Goal: Task Accomplishment & Management: Complete application form

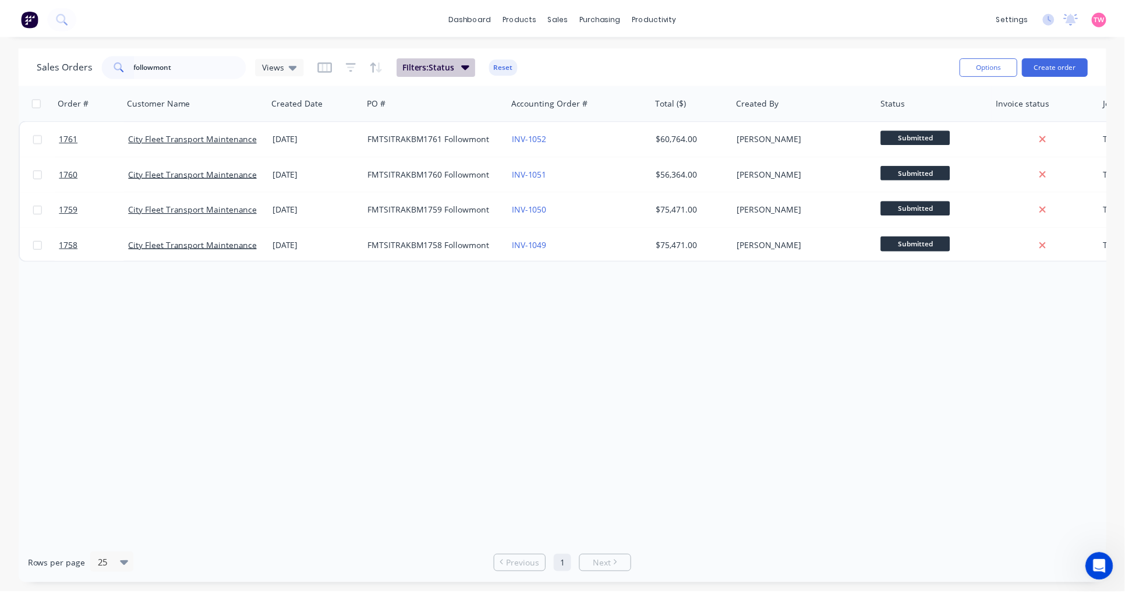
scroll to position [684, 0]
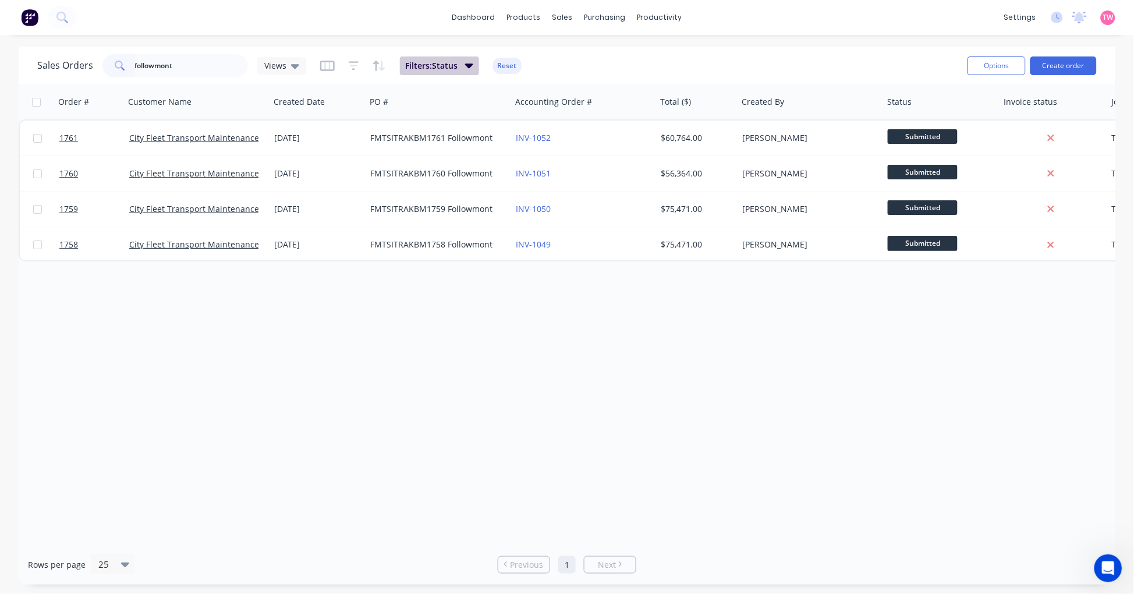
click at [452, 64] on span "Filters: Status" at bounding box center [432, 66] width 52 height 12
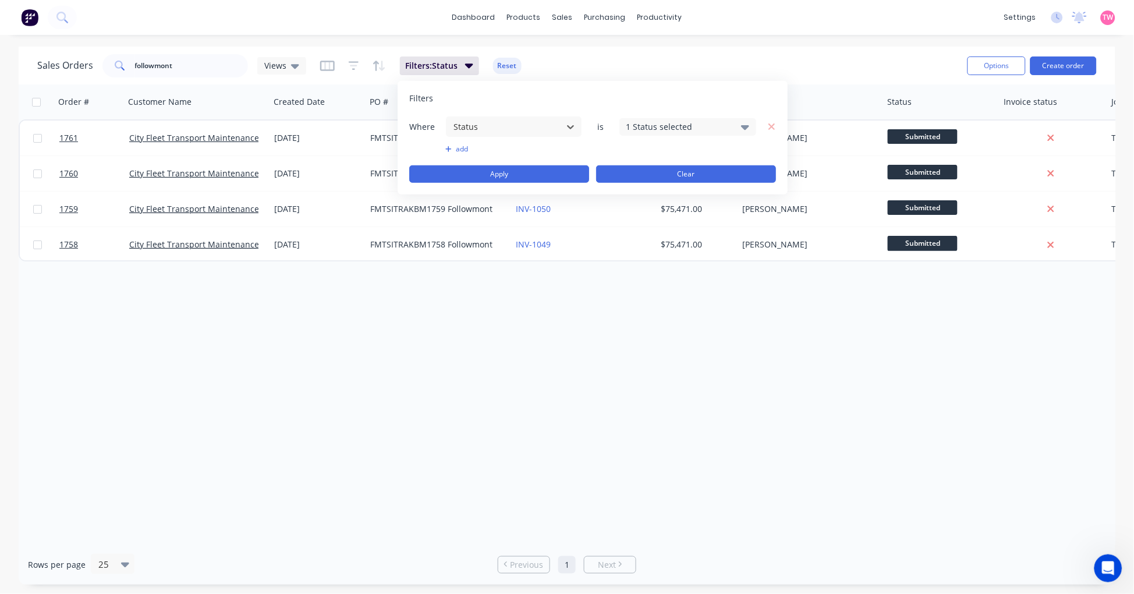
click at [690, 174] on button "Clear" at bounding box center [686, 173] width 180 height 17
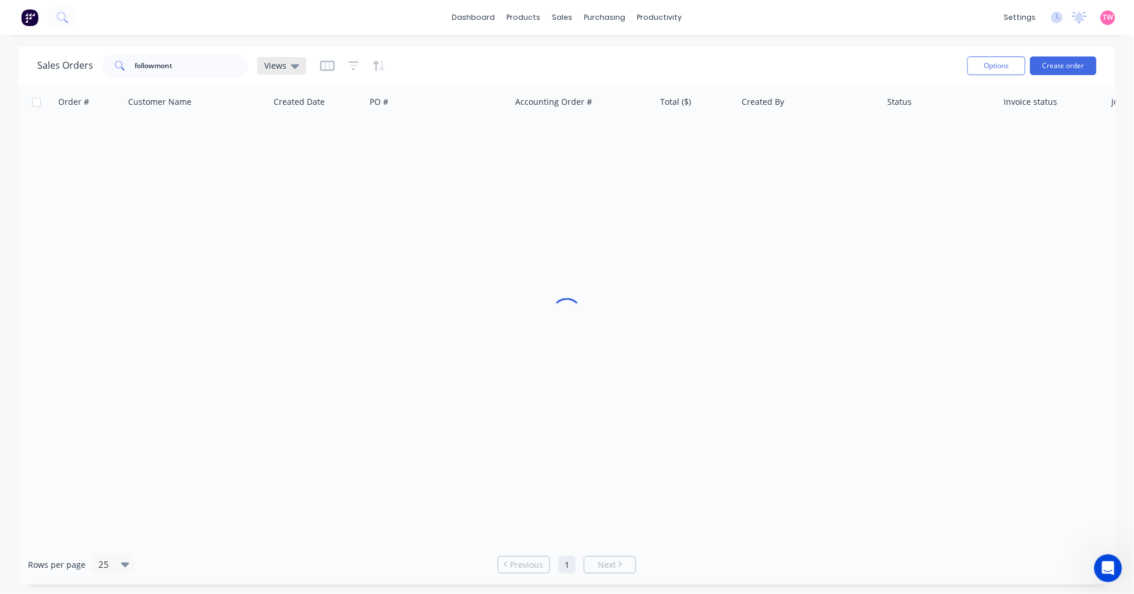
click at [288, 62] on div "Views" at bounding box center [281, 66] width 35 height 10
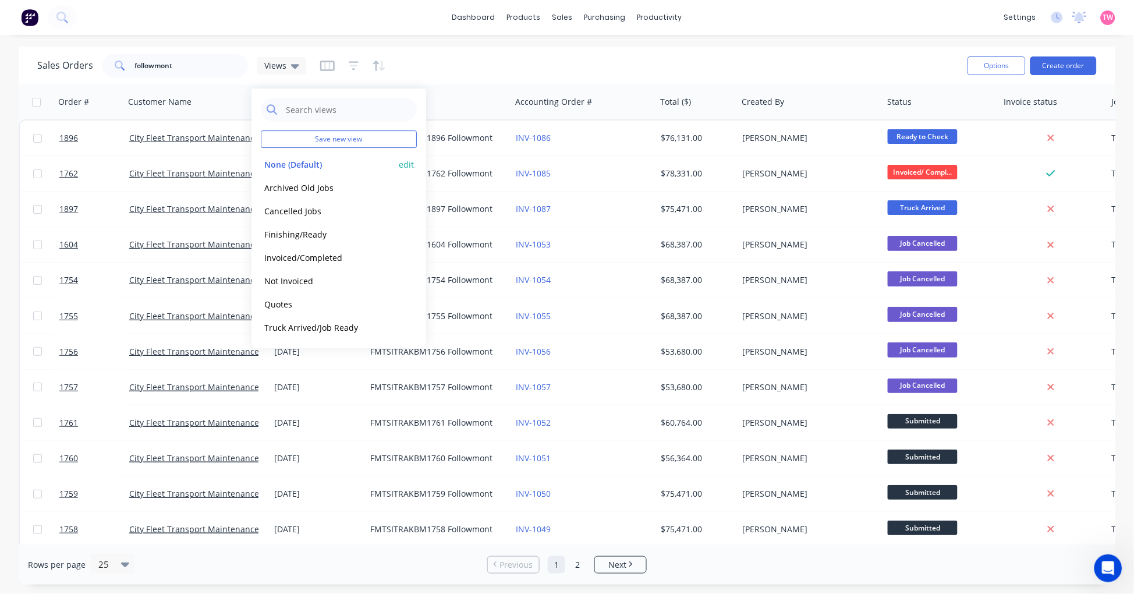
click at [304, 165] on button "None (Default)" at bounding box center [327, 164] width 133 height 13
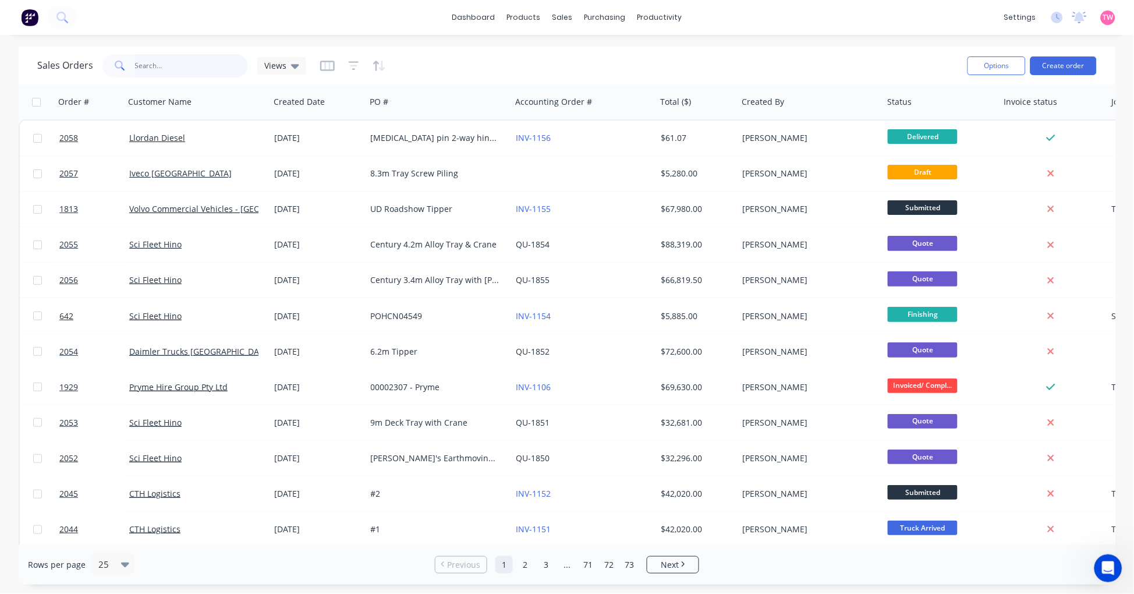
click at [183, 66] on input "followmont" at bounding box center [192, 65] width 114 height 23
click at [189, 61] on input "followmont" at bounding box center [192, 65] width 114 height 23
drag, startPoint x: 202, startPoint y: 62, endPoint x: 126, endPoint y: 60, distance: 76.3
click at [126, 60] on div "followmont" at bounding box center [175, 65] width 146 height 23
type input "200399"
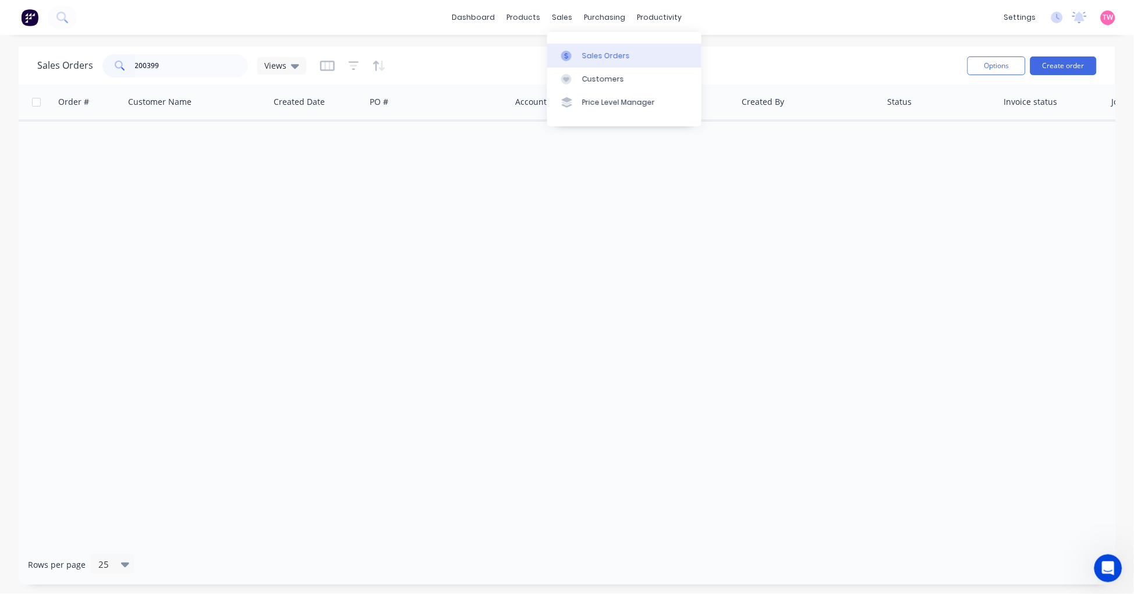
click at [608, 51] on div "Sales Orders" at bounding box center [606, 56] width 48 height 10
drag, startPoint x: 189, startPoint y: 66, endPoint x: 35, endPoint y: 65, distance: 154.3
click at [56, 65] on div "Sales Orders 200399 Views" at bounding box center [171, 65] width 269 height 23
type input "3"
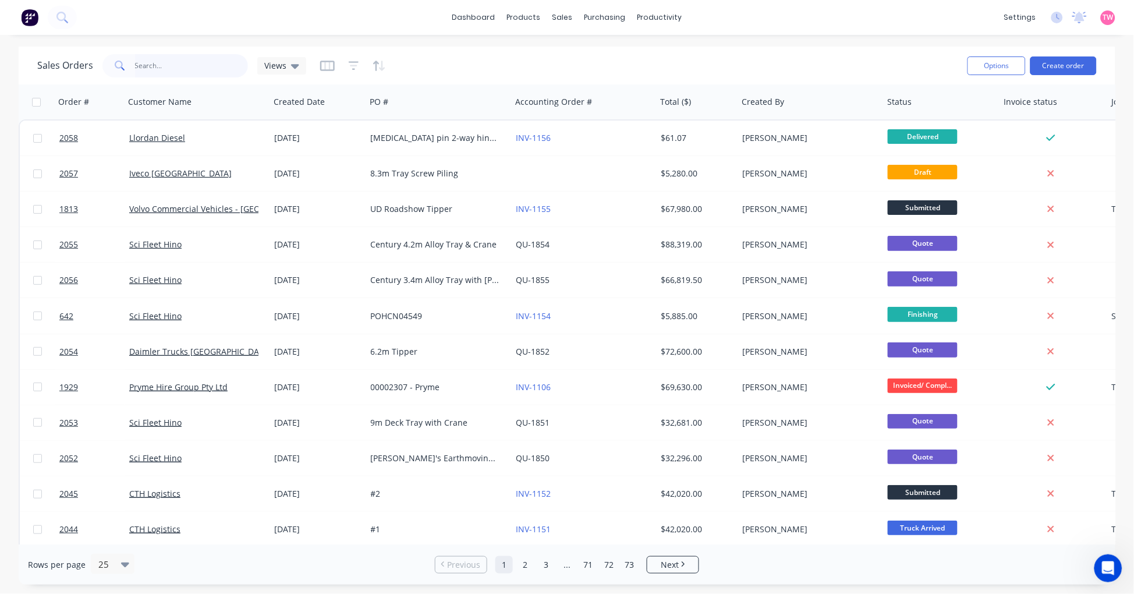
click at [158, 63] on input "text" at bounding box center [192, 65] width 114 height 23
type input "T5755"
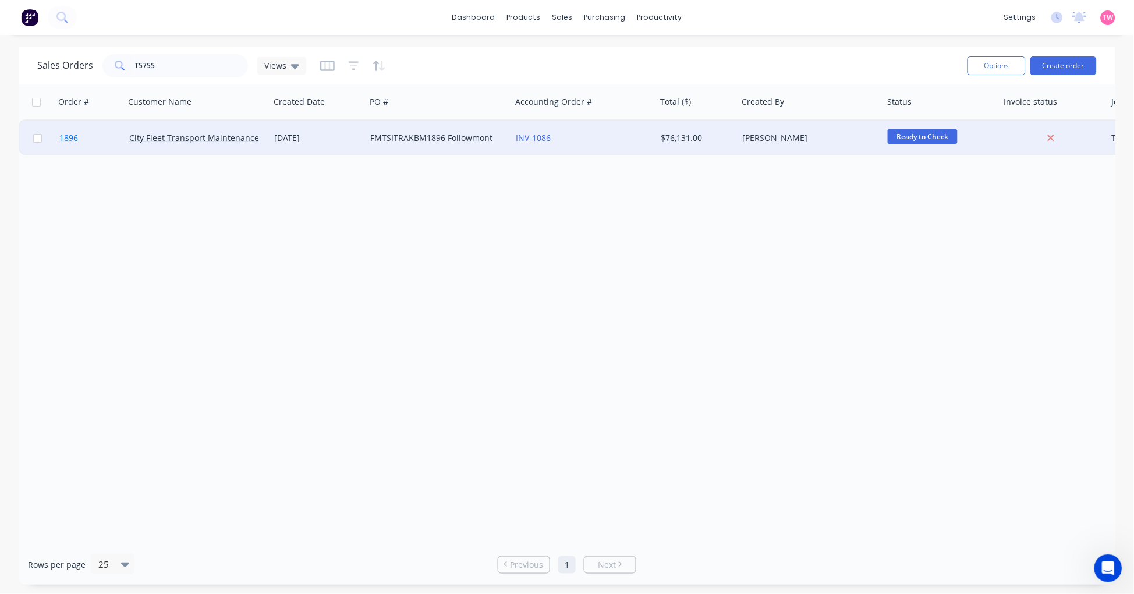
click at [99, 141] on link "1896" at bounding box center [94, 138] width 70 height 35
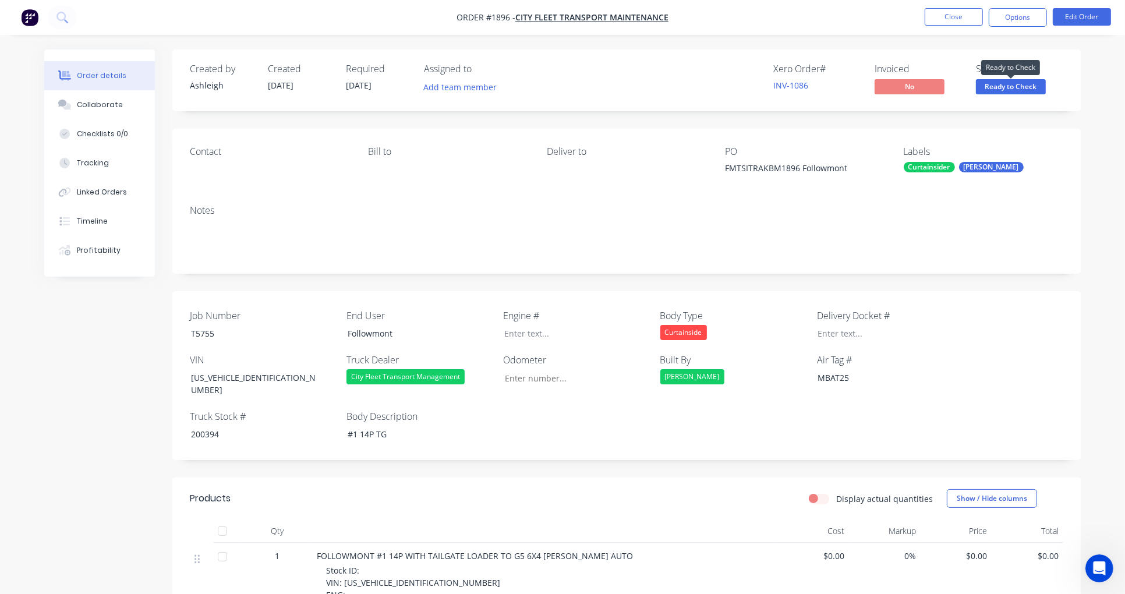
click at [1027, 82] on span "Ready to Check" at bounding box center [1011, 86] width 70 height 15
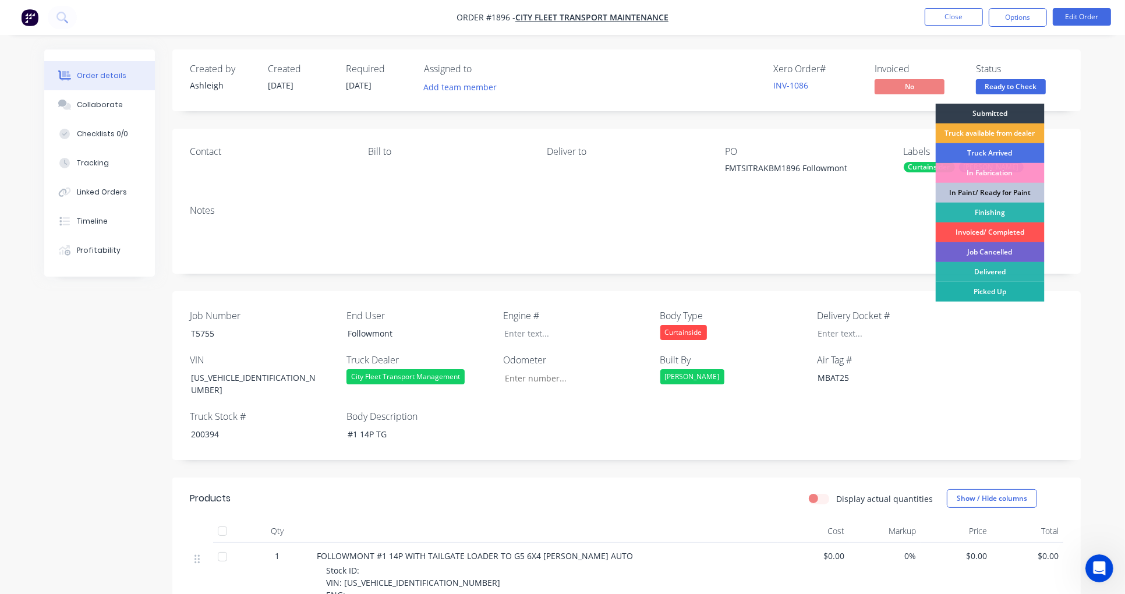
click at [999, 289] on div "Picked Up" at bounding box center [990, 292] width 109 height 20
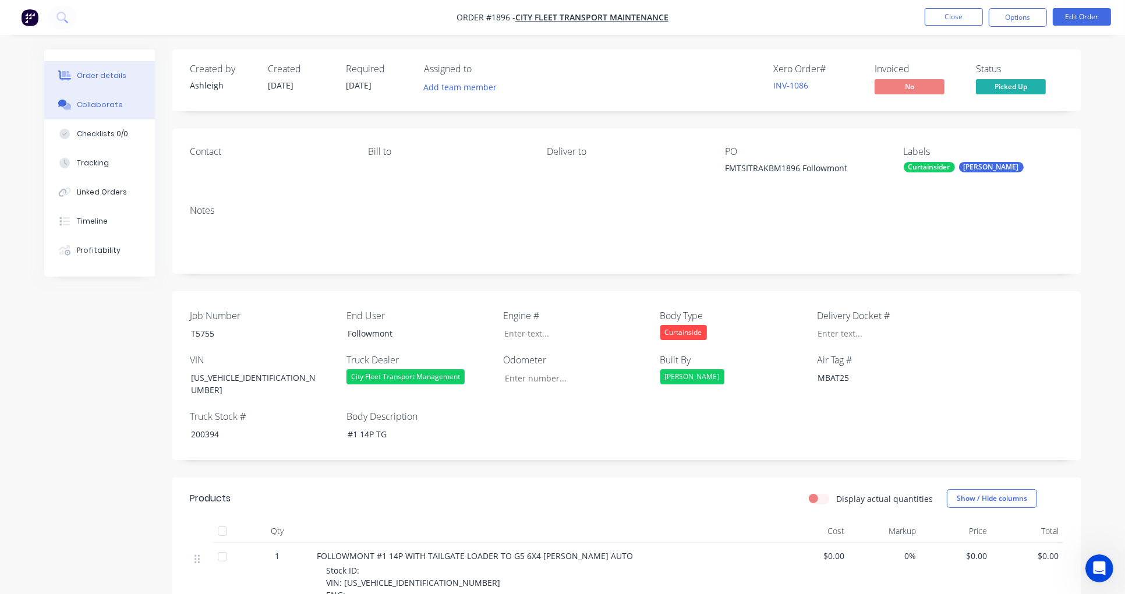
click at [117, 104] on div "Collaborate" at bounding box center [100, 105] width 46 height 10
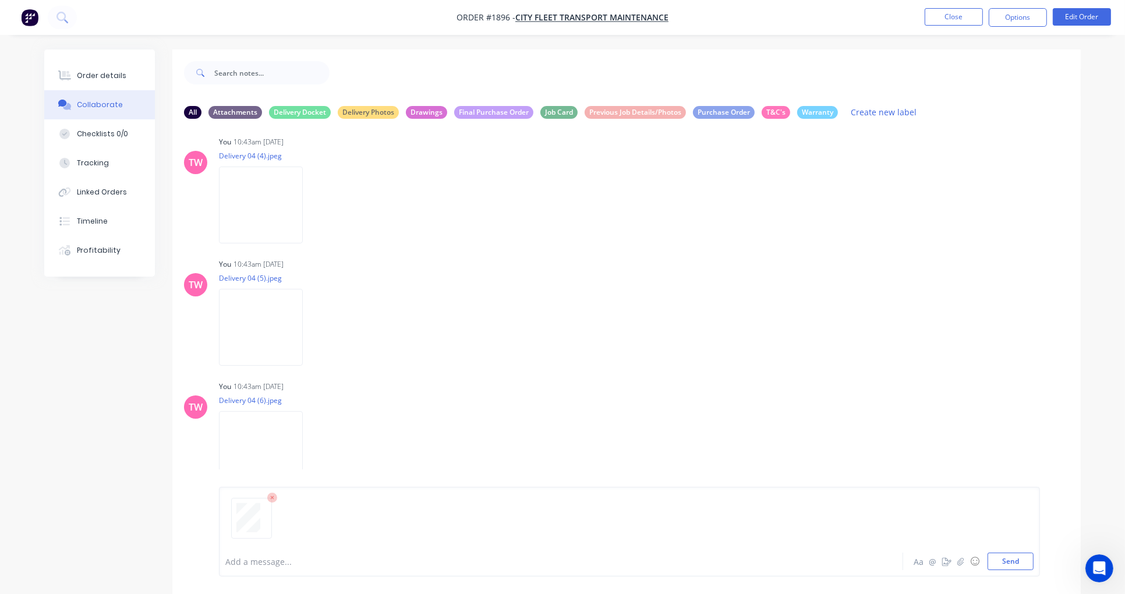
scroll to position [761, 0]
click at [272, 322] on img at bounding box center [261, 312] width 84 height 76
click at [263, 420] on img at bounding box center [261, 435] width 84 height 76
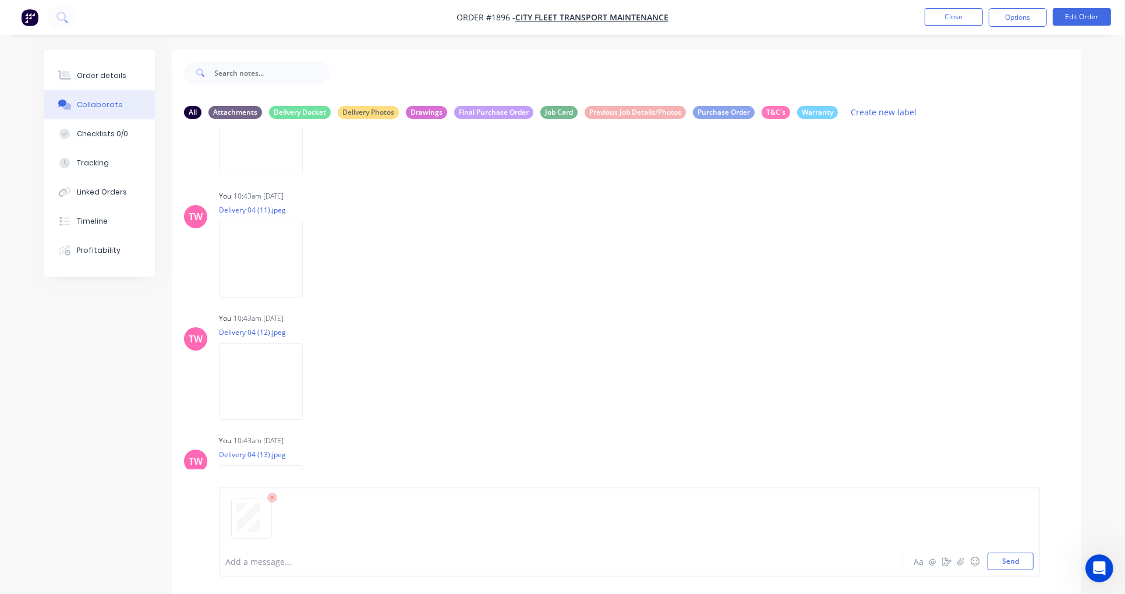
scroll to position [77, 0]
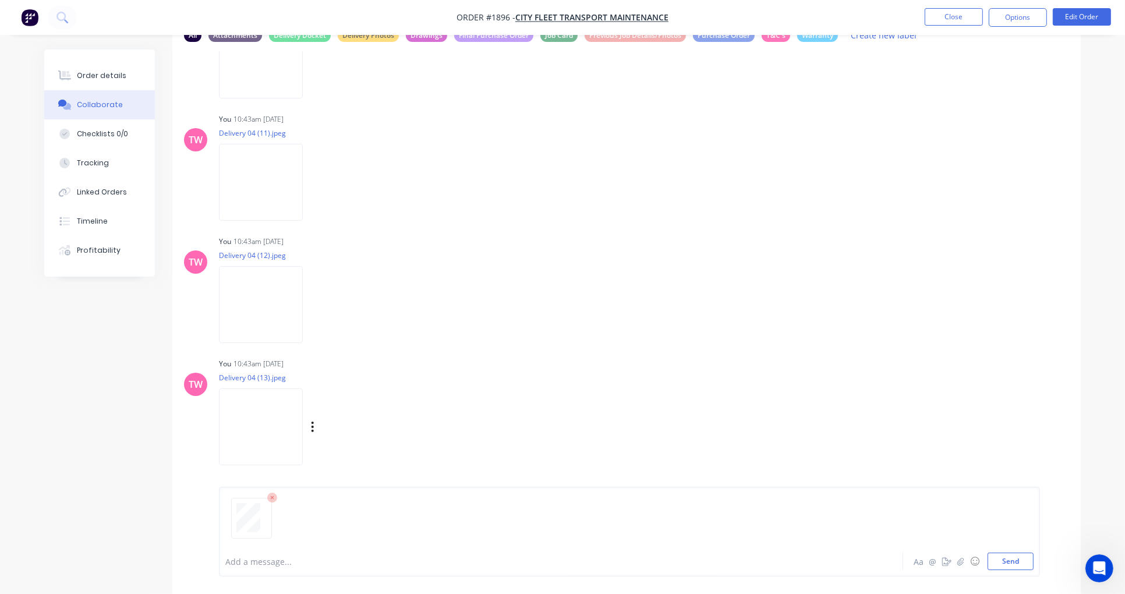
click at [263, 420] on img at bounding box center [261, 426] width 84 height 76
click at [1005, 561] on button "Send" at bounding box center [1011, 561] width 46 height 17
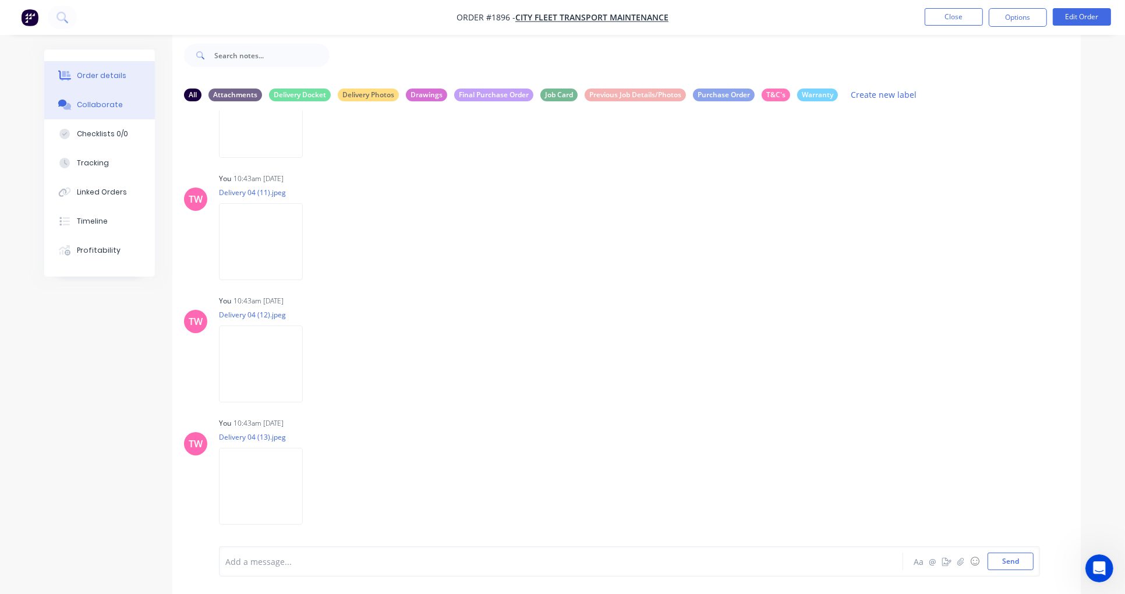
click at [108, 70] on div "Order details" at bounding box center [102, 75] width 50 height 10
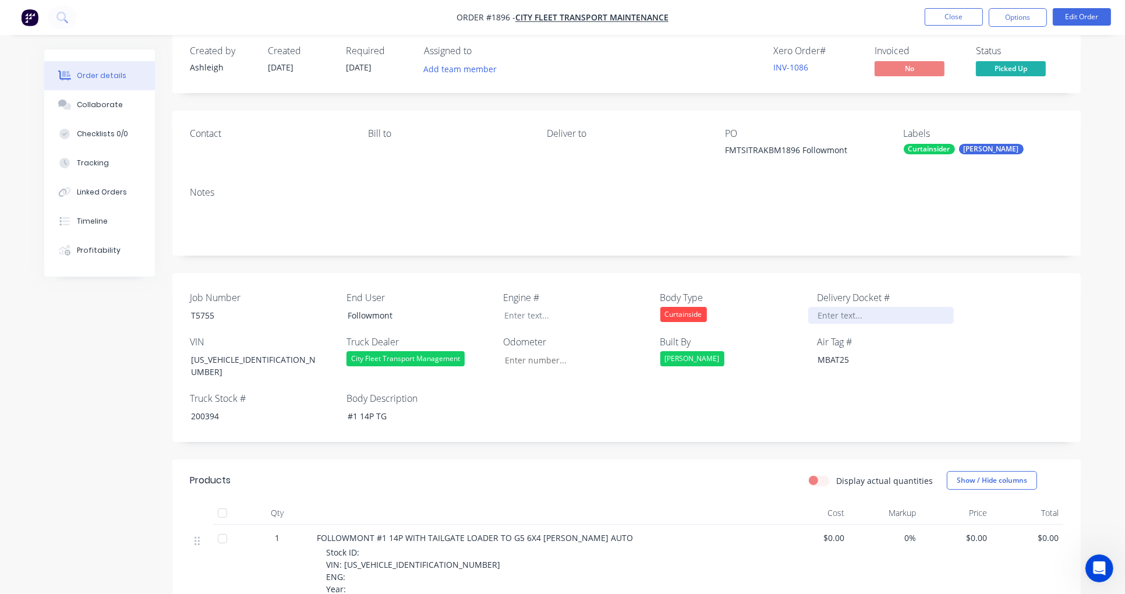
click at [855, 318] on div at bounding box center [881, 315] width 146 height 17
click at [956, 14] on button "Close" at bounding box center [954, 16] width 58 height 17
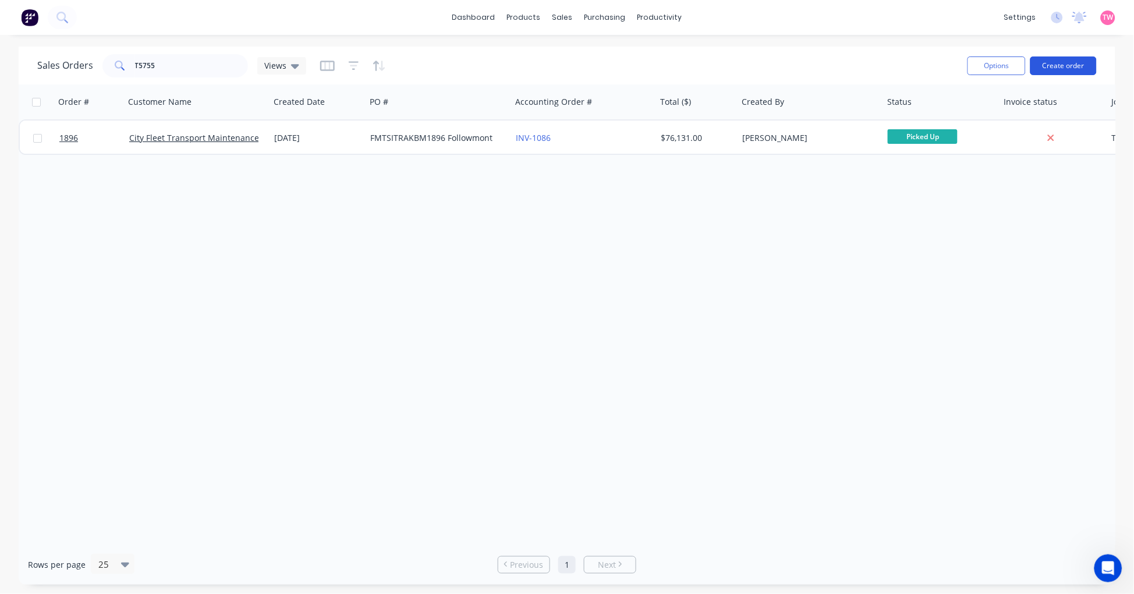
click at [1070, 65] on button "Create order" at bounding box center [1064, 65] width 66 height 19
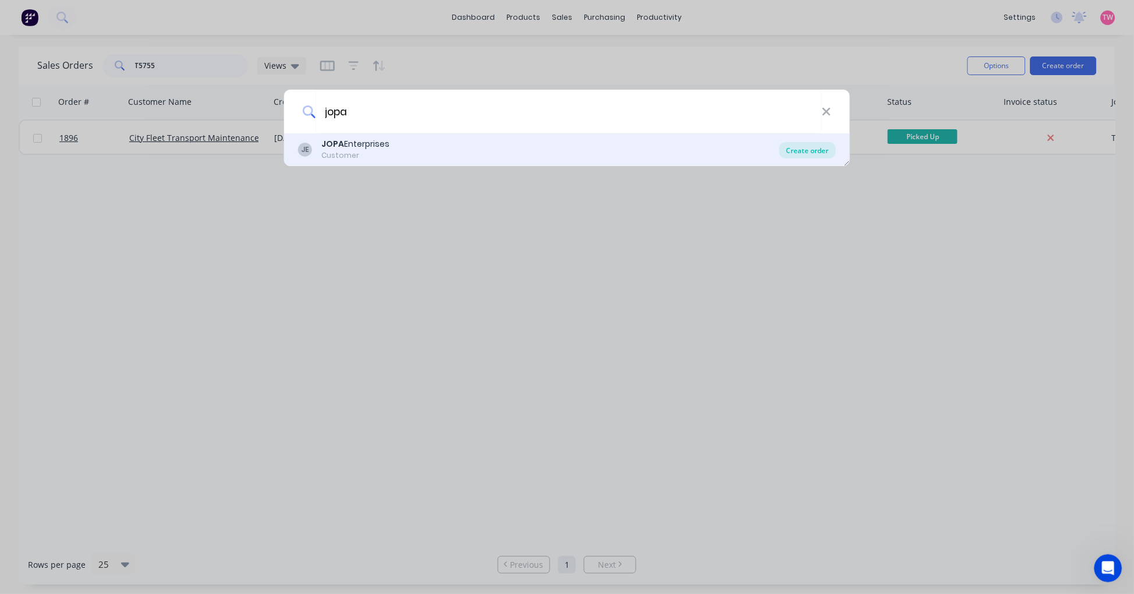
type input "jopa"
click at [814, 150] on div "Create order" at bounding box center [808, 150] width 56 height 16
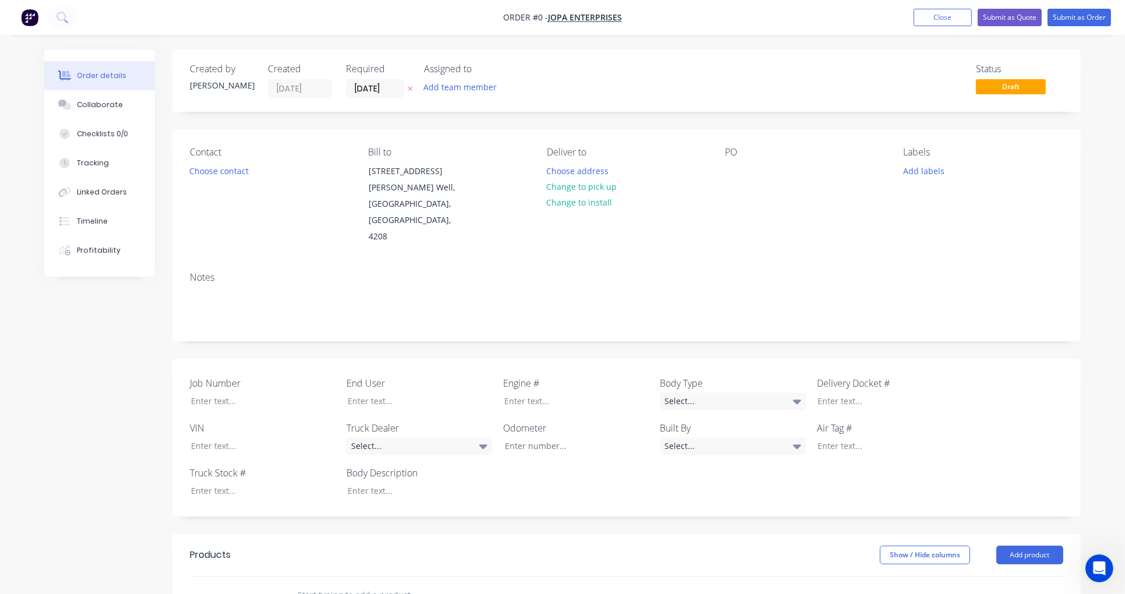
click at [755, 182] on div "PO" at bounding box center [805, 196] width 160 height 98
click at [737, 174] on div at bounding box center [734, 170] width 19 height 17
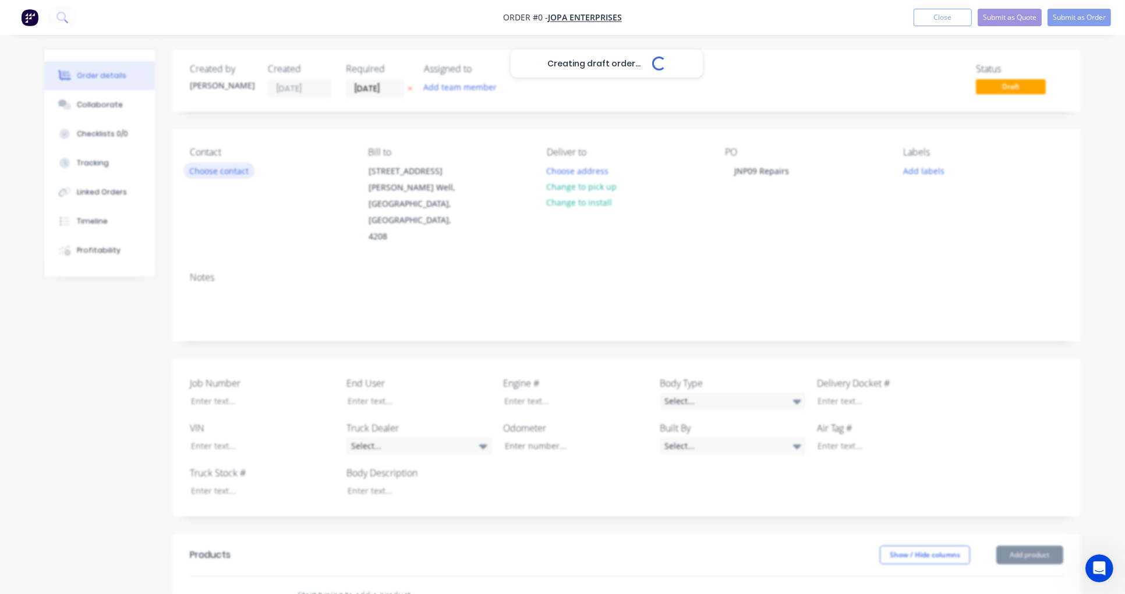
click at [231, 172] on div "Creating draft order... Loading... Order details Collaborate Checklists 0/0 Tra…" at bounding box center [563, 481] width 1060 height 862
click at [231, 164] on button "Choose contact" at bounding box center [219, 170] width 72 height 16
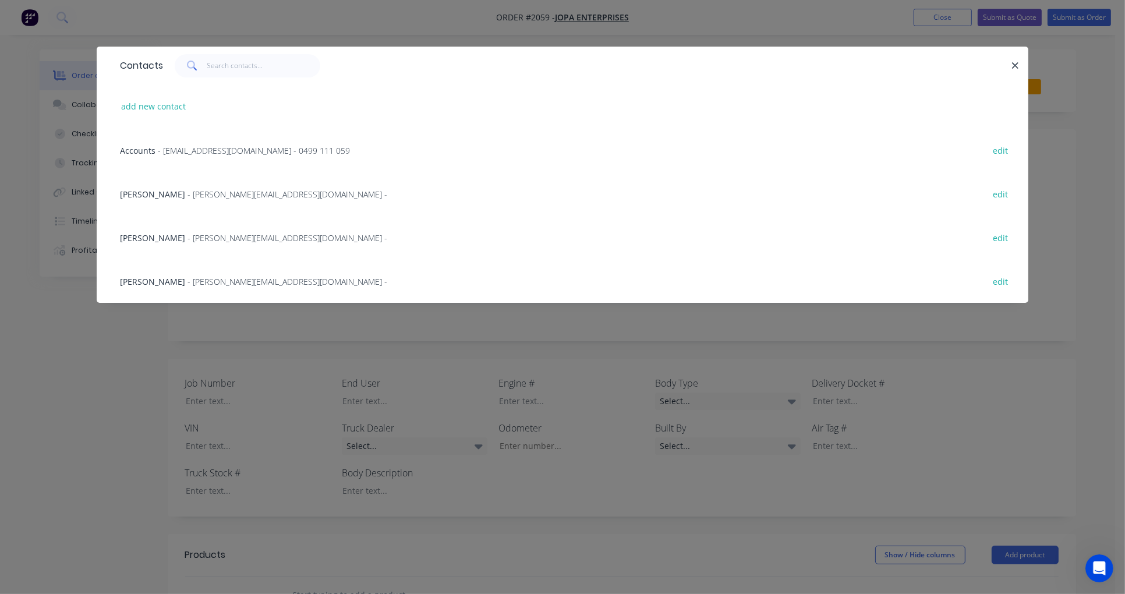
click at [208, 147] on span "- [EMAIL_ADDRESS][DOMAIN_NAME] - 0499 111 059" at bounding box center [254, 150] width 192 height 11
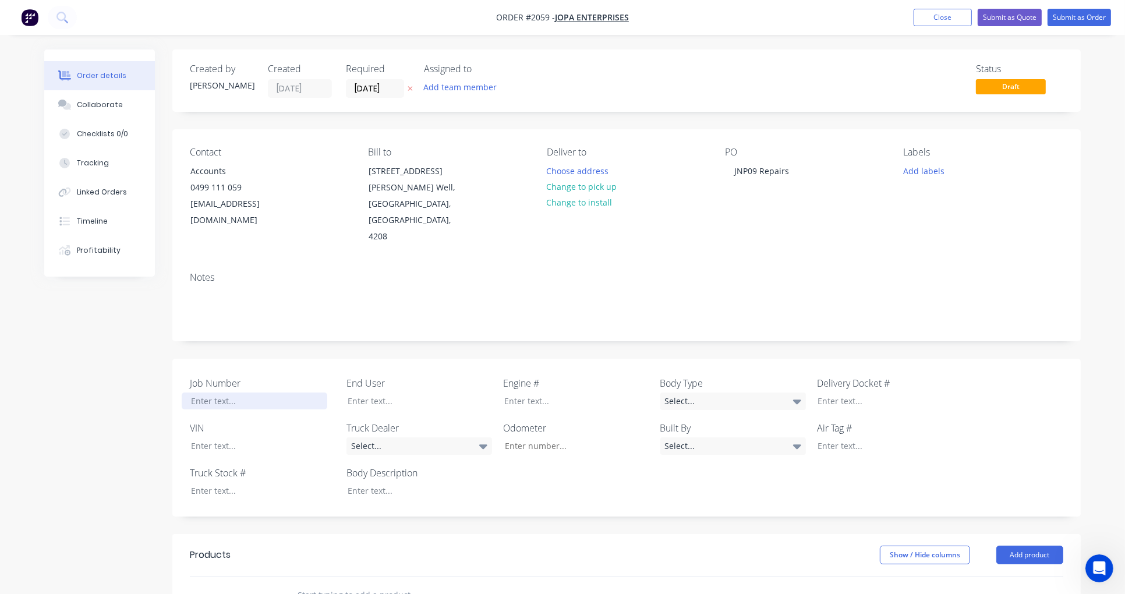
click at [215, 393] on div at bounding box center [255, 401] width 146 height 17
click at [794, 395] on icon at bounding box center [797, 401] width 8 height 13
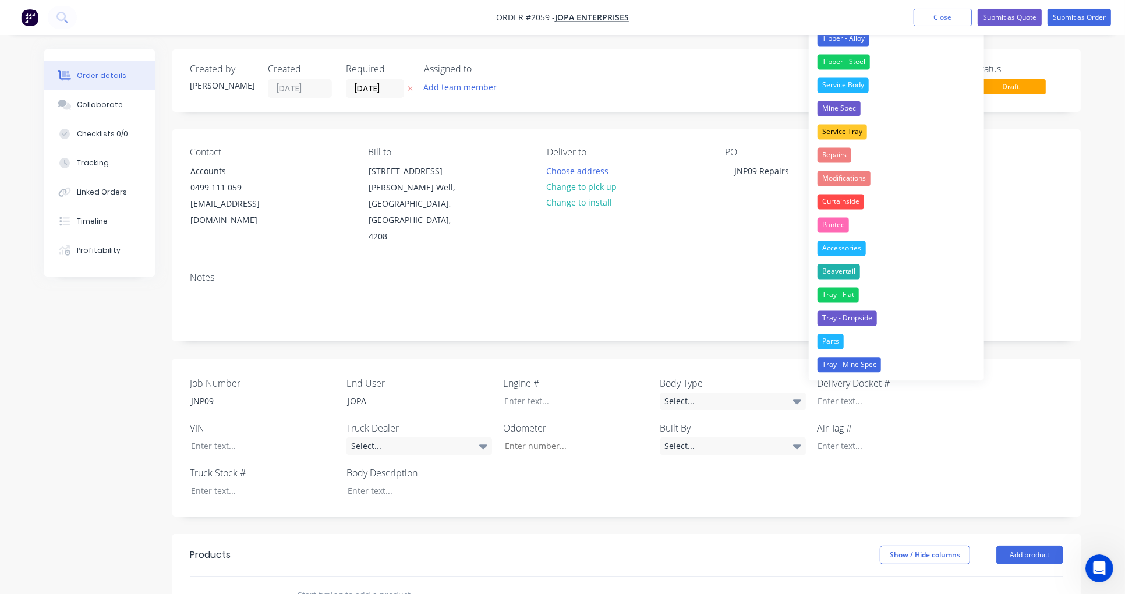
click at [818, 468] on div "Job Number JNP09 End User JOPA Engine # Body Type Select... Delivery Docket # V…" at bounding box center [626, 438] width 908 height 158
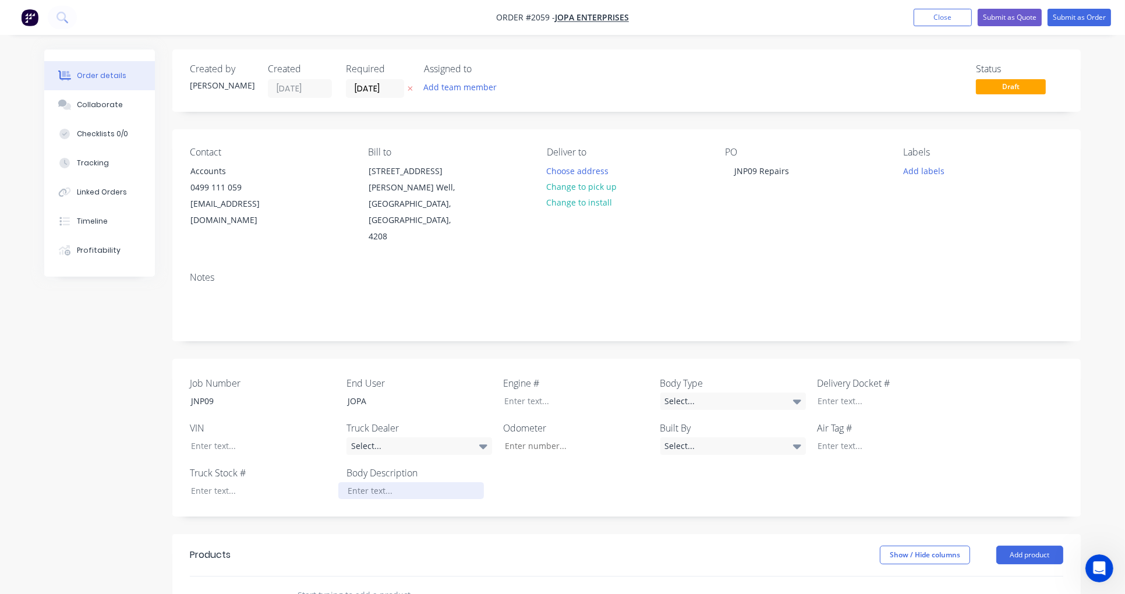
scroll to position [108, 0]
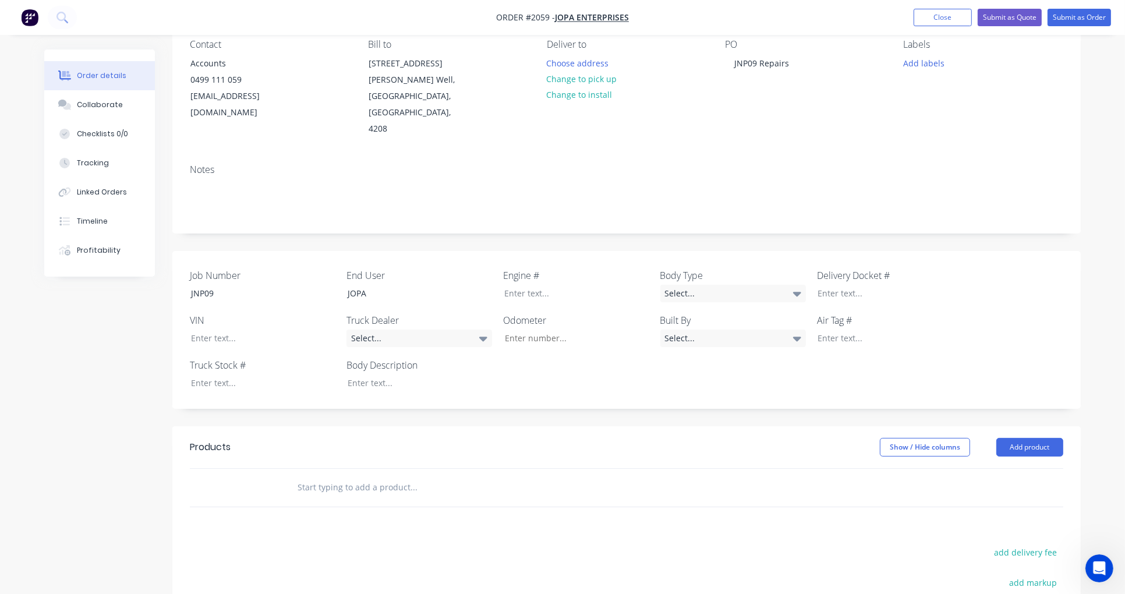
click at [335, 476] on input "text" at bounding box center [413, 487] width 233 height 23
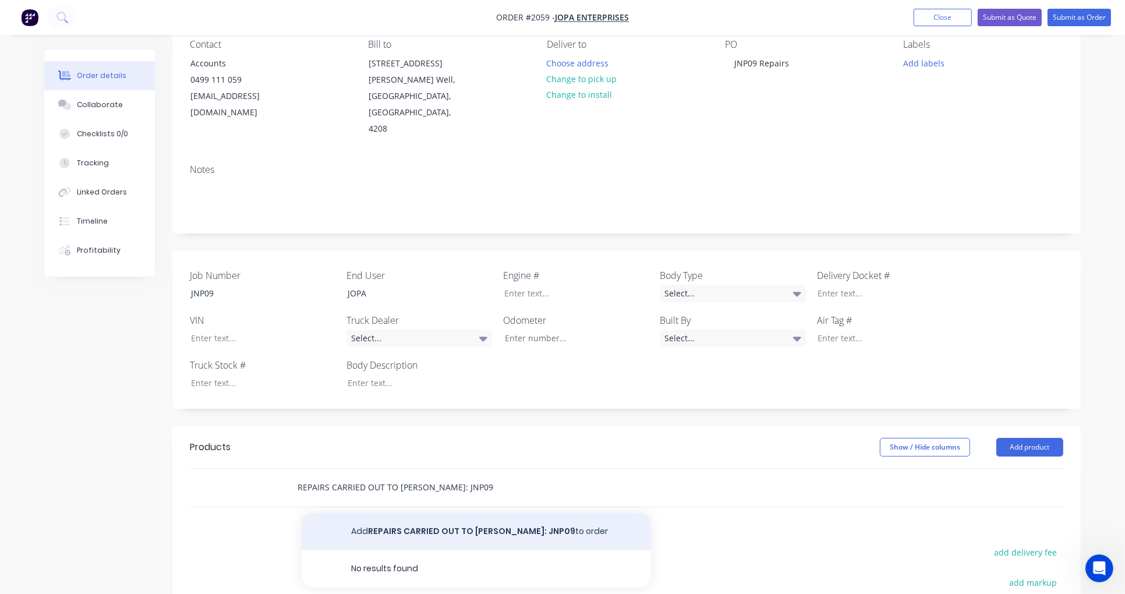
type input "REPAIRS CARRIED OUT TO [PERSON_NAME]: JNP09"
click at [437, 513] on button "Add REPAIRS CARRIED OUT TO [PERSON_NAME]: JNP09 to order" at bounding box center [476, 531] width 349 height 37
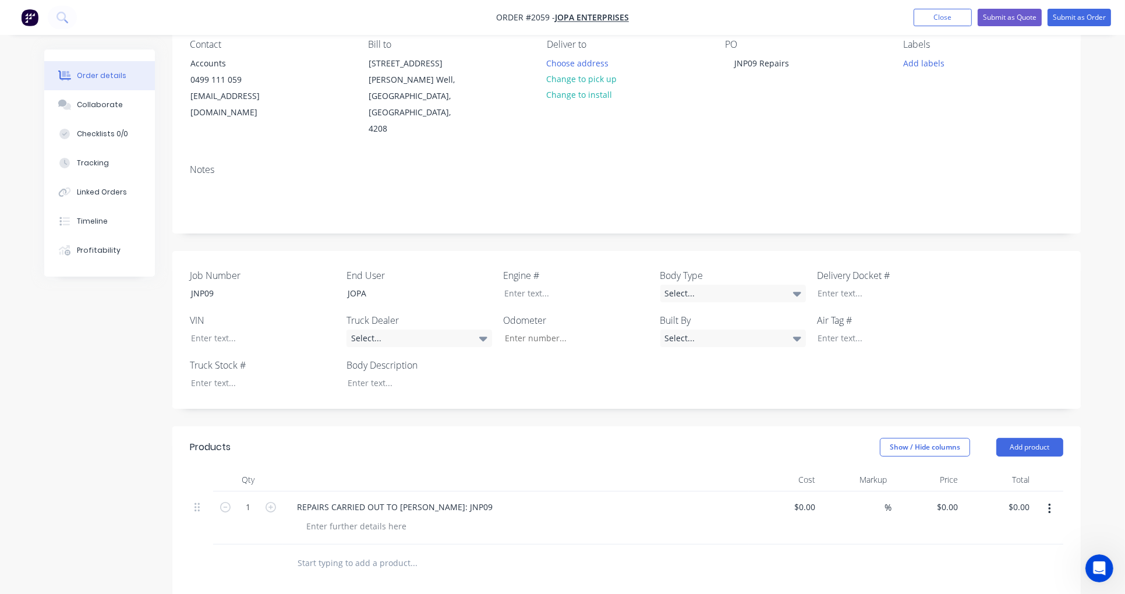
click at [330, 551] on input "text" at bounding box center [413, 562] width 233 height 23
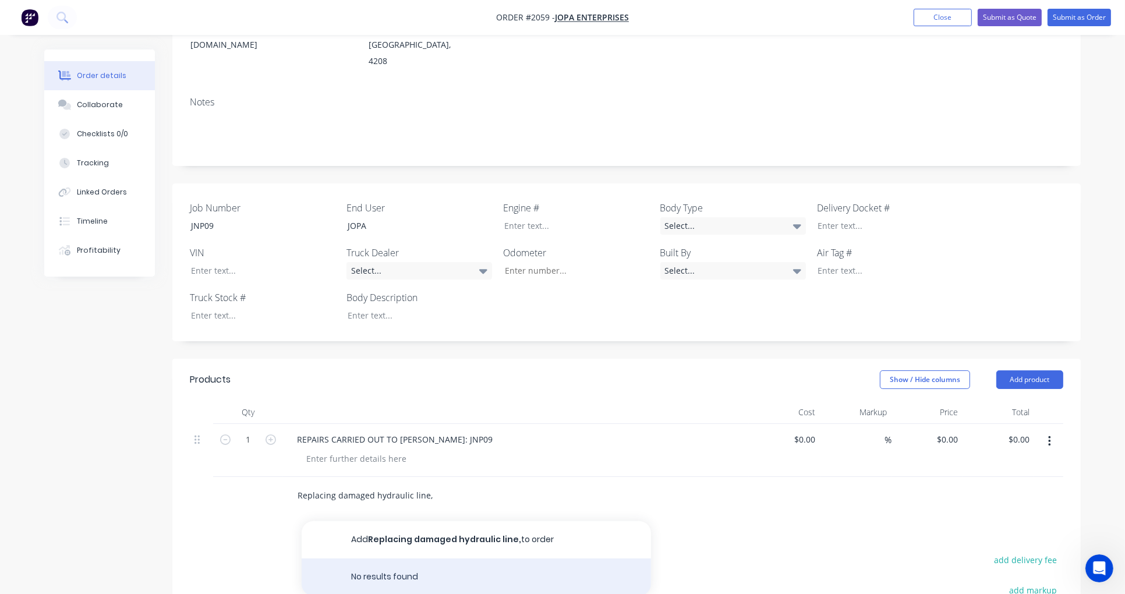
scroll to position [215, 0]
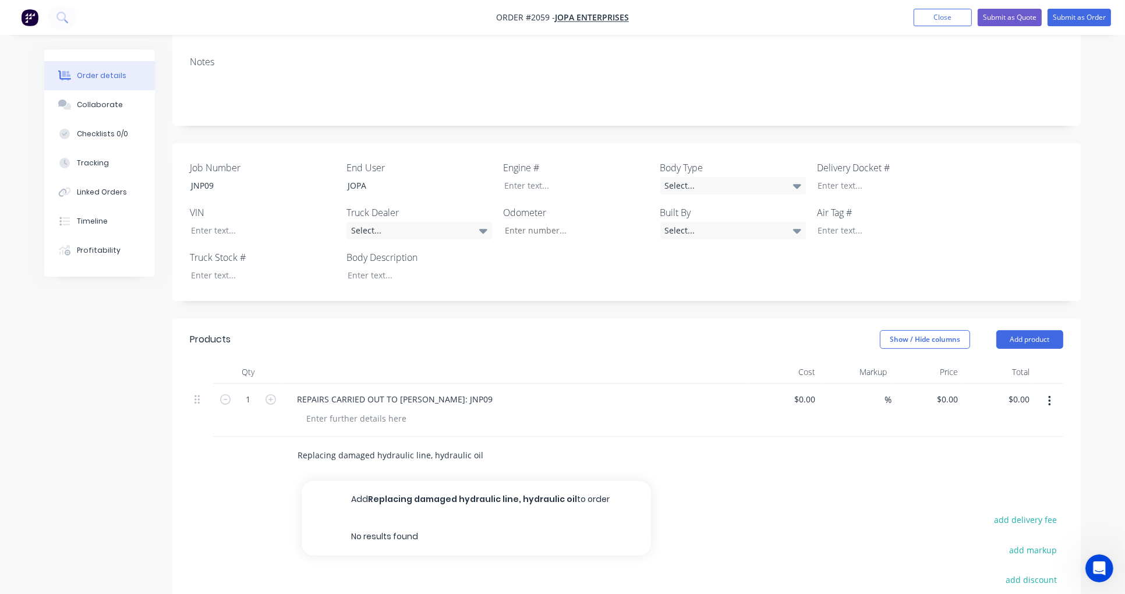
drag, startPoint x: 334, startPoint y: 422, endPoint x: 324, endPoint y: 421, distance: 9.4
click at [324, 444] on input "Replacing damaged hydraulic line, hydraulic oil" at bounding box center [413, 455] width 233 height 23
click at [368, 444] on input "Replace damaged hydraulic line, hydraulic oil" at bounding box center [413, 455] width 233 height 23
click at [475, 444] on input "Replace damaged hydraulic line, hydraulic oil" at bounding box center [413, 455] width 233 height 23
drag, startPoint x: 475, startPoint y: 422, endPoint x: 417, endPoint y: 419, distance: 58.3
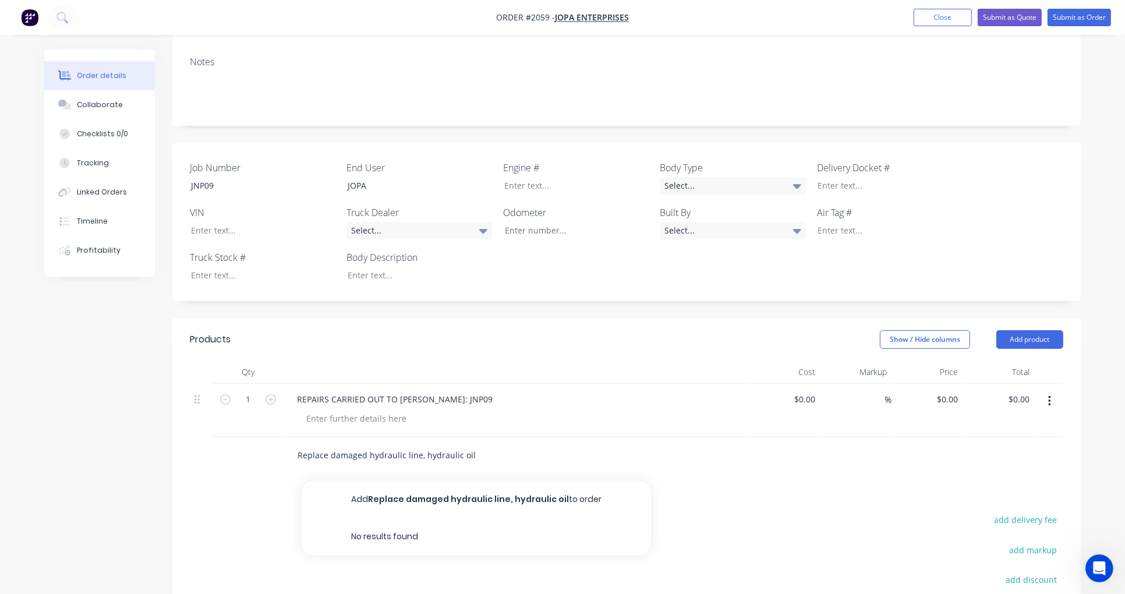
click at [417, 444] on input "Replace damaged hydraulic line, hydraulic oil" at bounding box center [413, 455] width 233 height 23
type input "Replace damaged hydraulic line, refill hydraulic oil tank and labour for works"
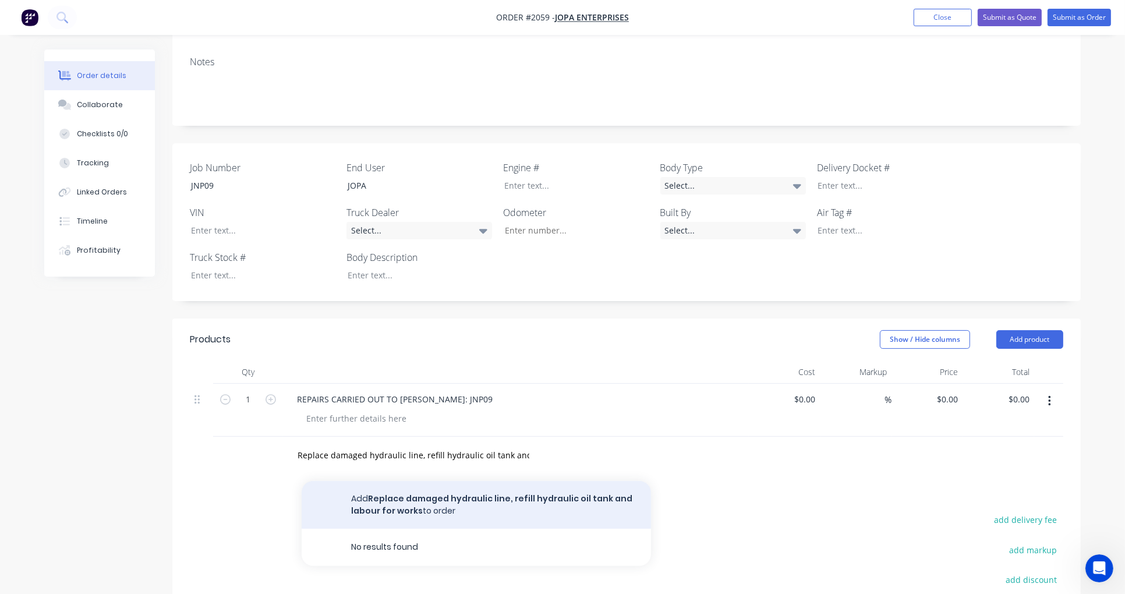
click at [524, 481] on button "Add Replace damaged hydraulic line, refill hydraulic oil tank and labour for wo…" at bounding box center [476, 505] width 349 height 48
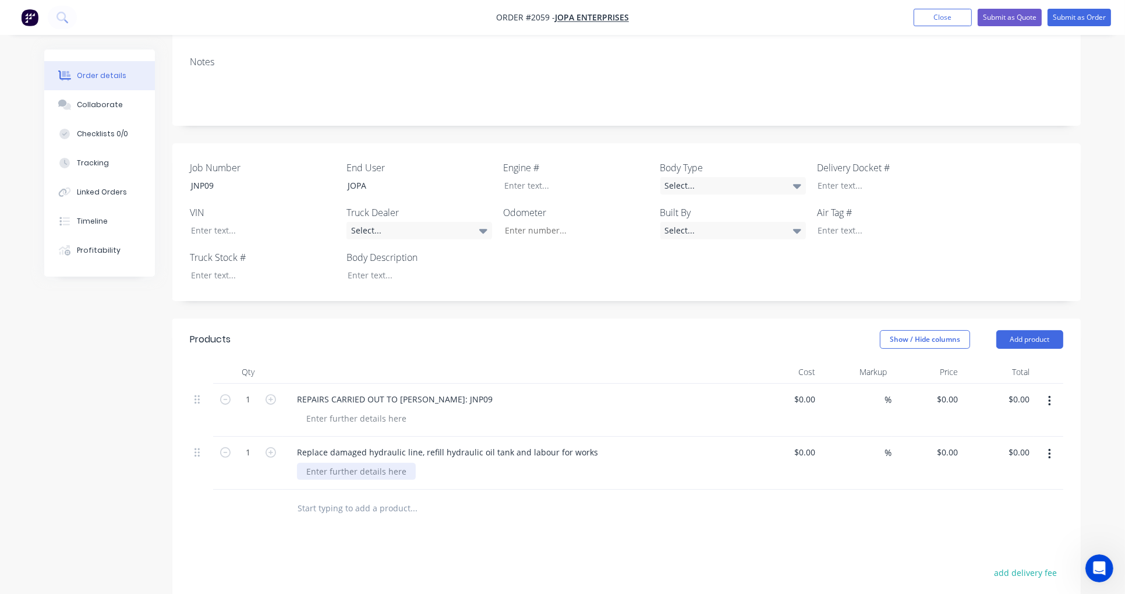
click at [388, 463] on div at bounding box center [356, 471] width 119 height 17
click at [945, 444] on div "0 $0.00" at bounding box center [947, 452] width 31 height 17
type input "$580.00"
click at [877, 444] on input at bounding box center [877, 452] width 13 height 17
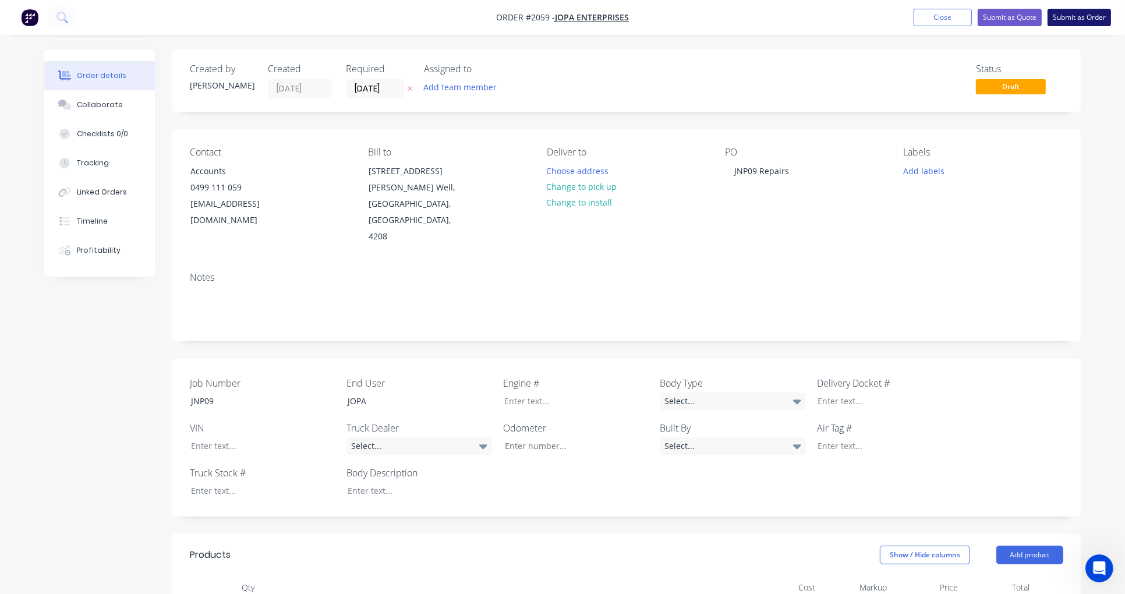
type input "$0.00"
click at [1082, 22] on button "Submit as Order" at bounding box center [1079, 17] width 63 height 17
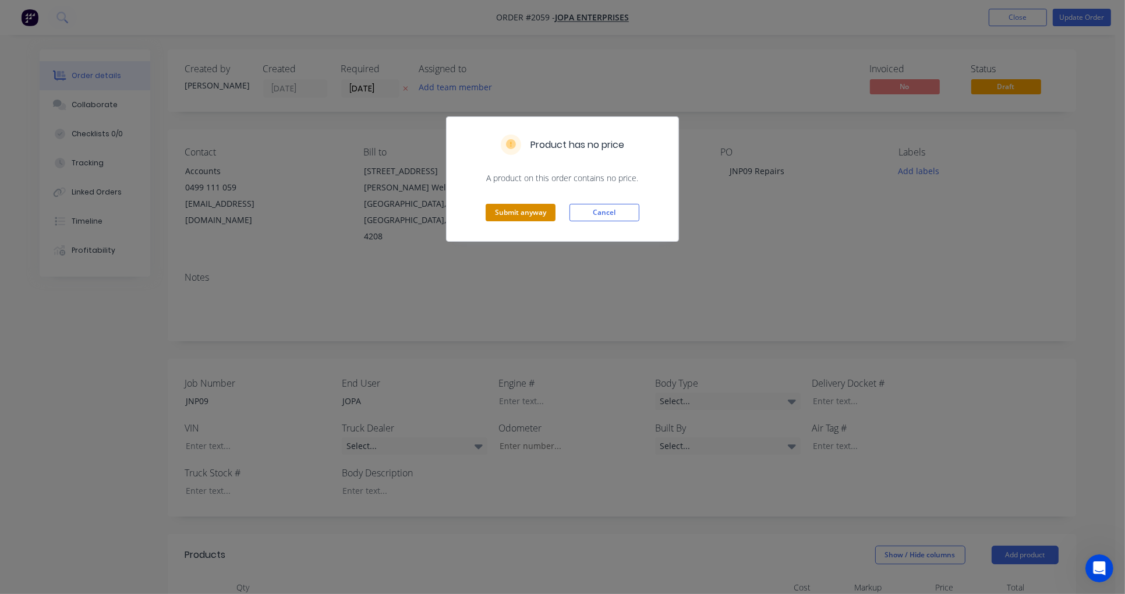
click at [543, 214] on button "Submit anyway" at bounding box center [521, 212] width 70 height 17
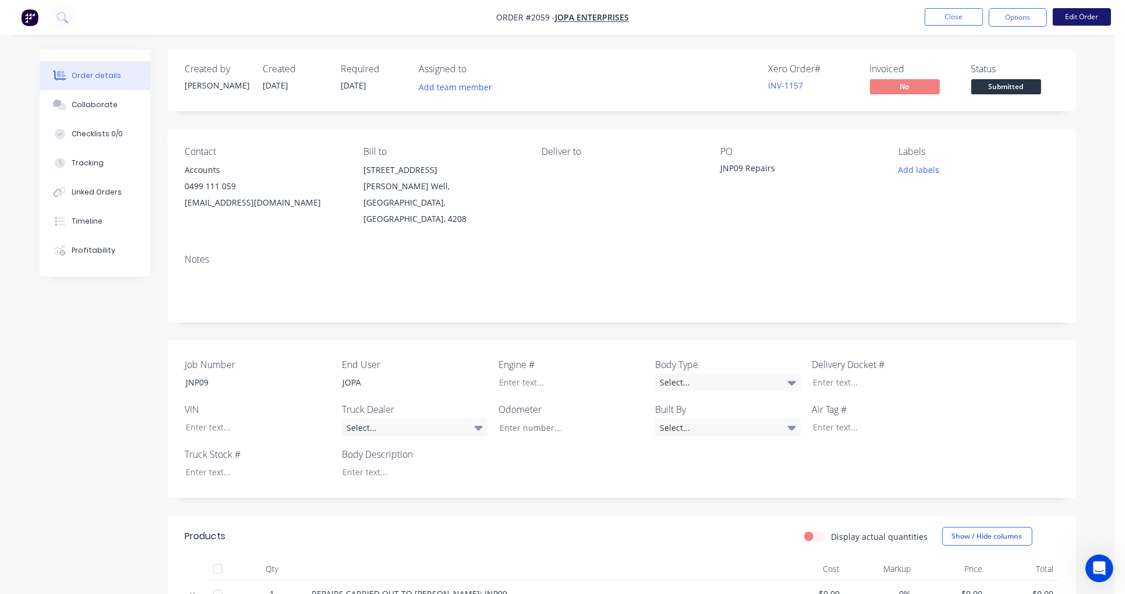
click at [1086, 21] on button "Edit Order" at bounding box center [1082, 16] width 58 height 17
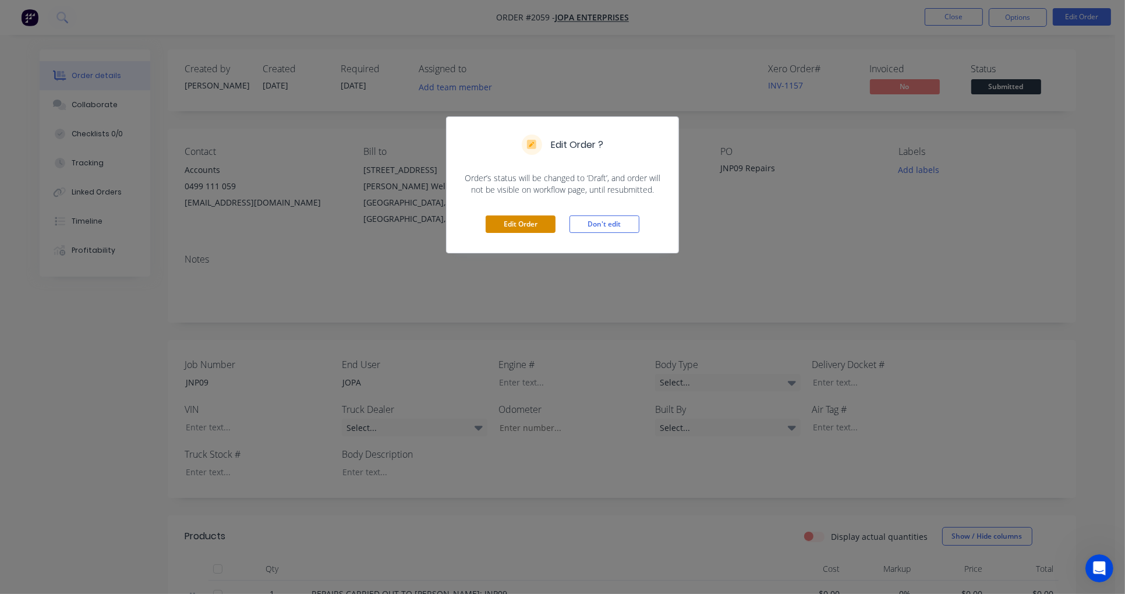
click at [508, 220] on button "Edit Order" at bounding box center [521, 223] width 70 height 17
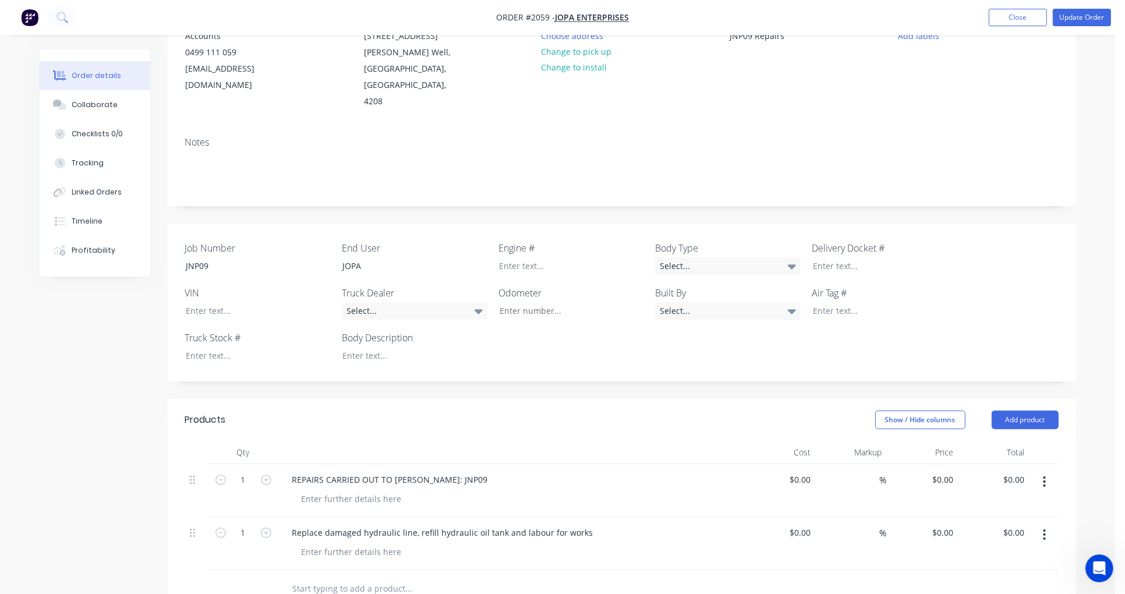
scroll to position [215, 0]
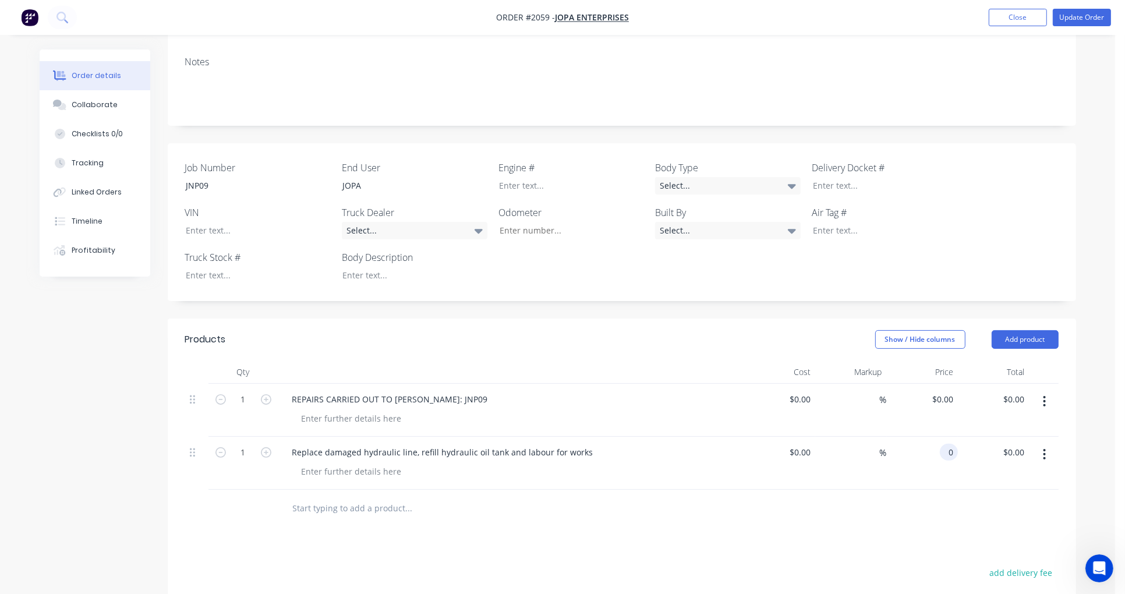
click at [947, 444] on input "0" at bounding box center [951, 452] width 13 height 17
type input "$580.00"
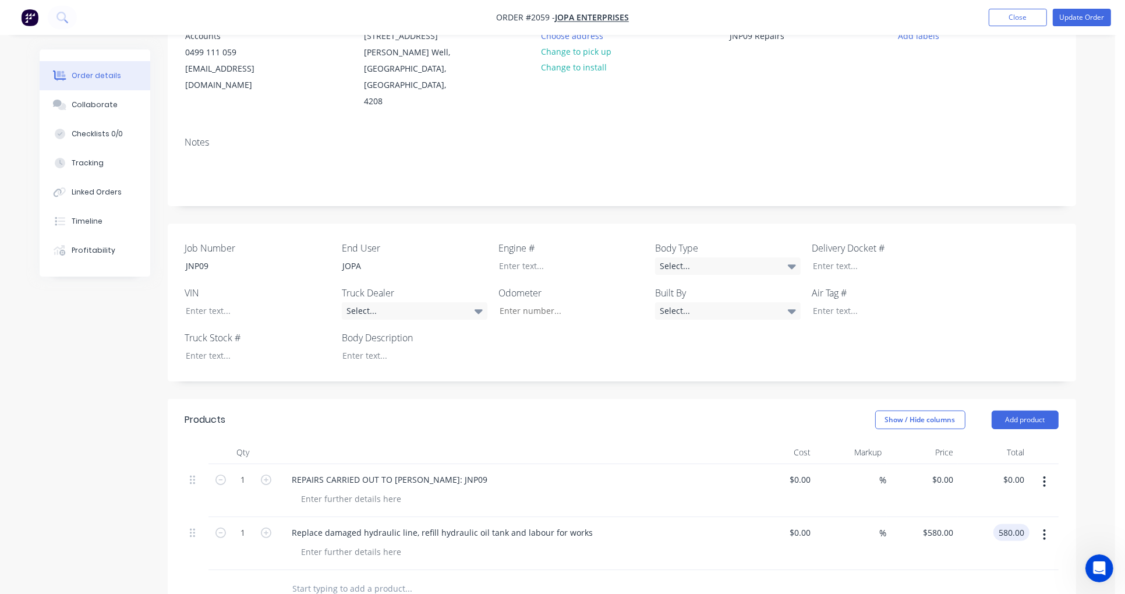
scroll to position [0, 0]
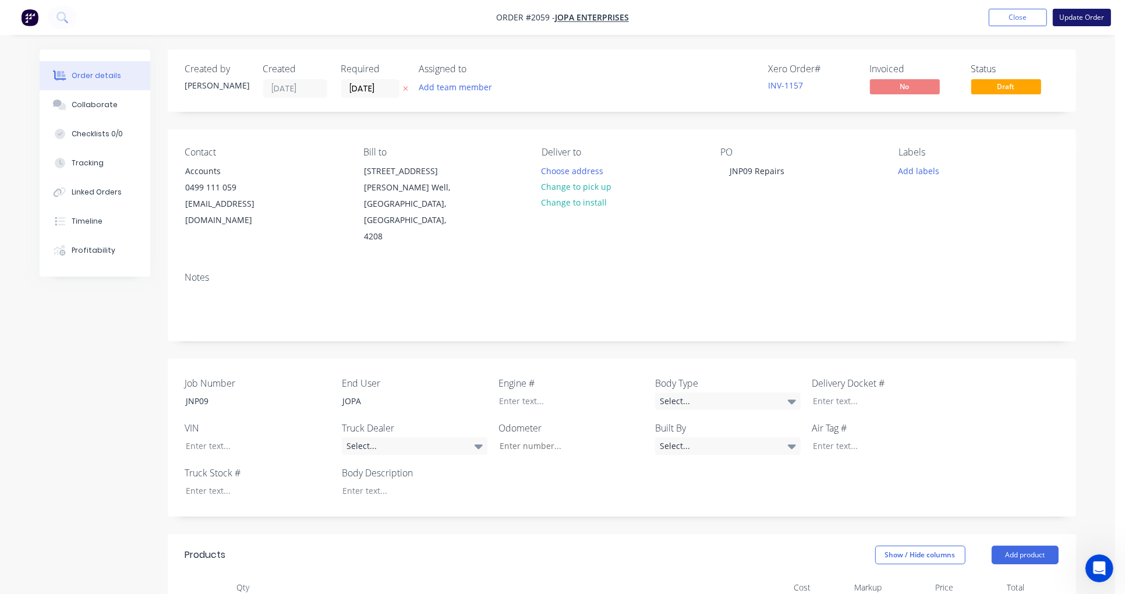
type input "$580.00"
click at [1081, 19] on button "Update Order" at bounding box center [1082, 17] width 58 height 17
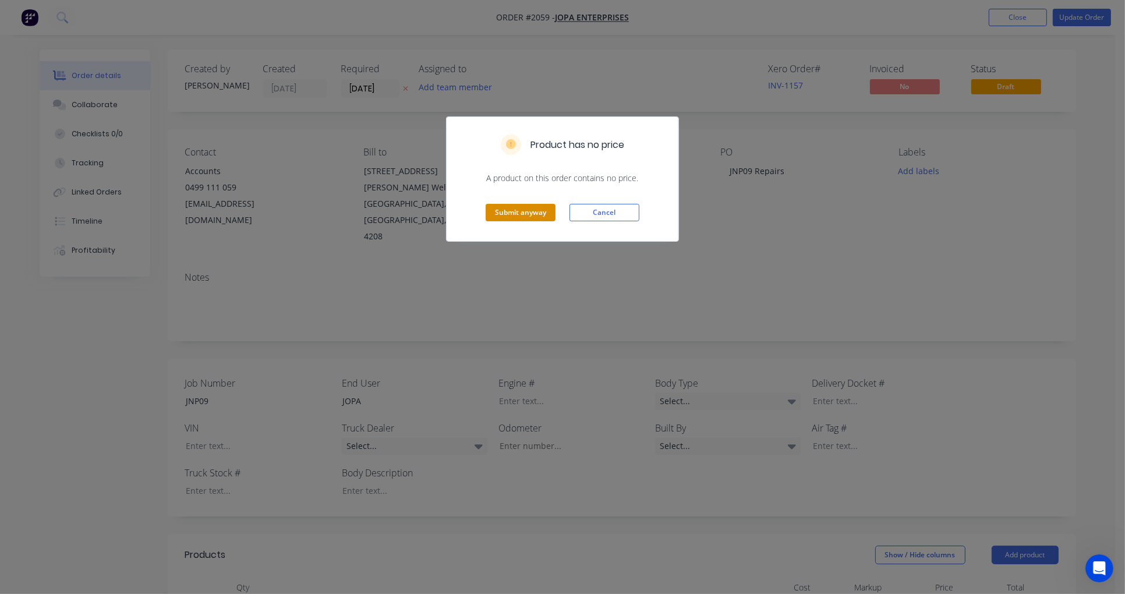
click at [521, 206] on button "Submit anyway" at bounding box center [521, 212] width 70 height 17
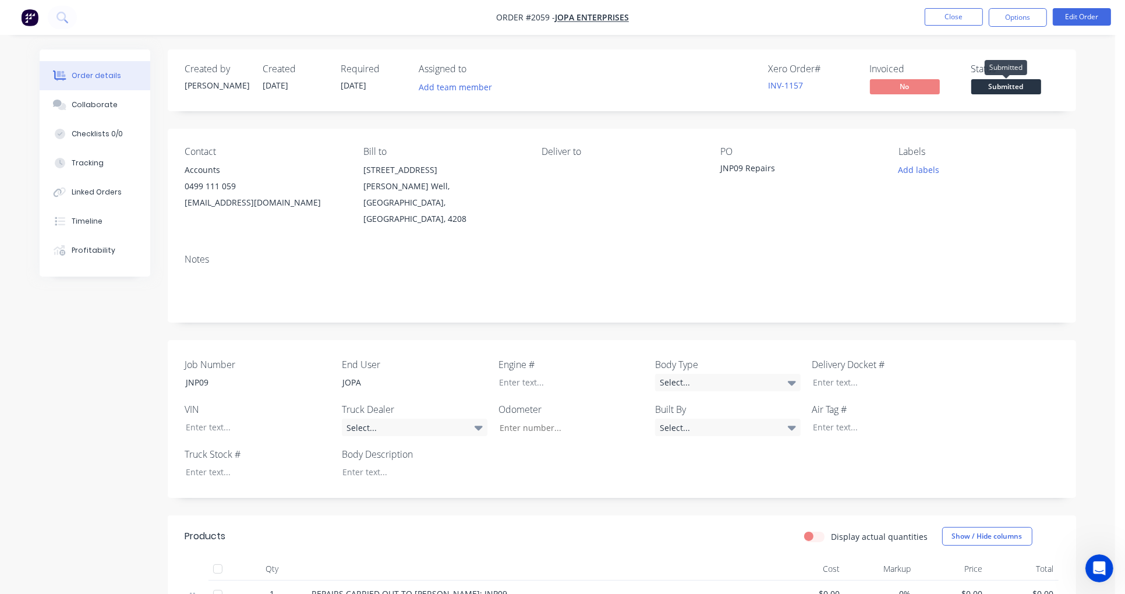
click at [998, 88] on span "Submitted" at bounding box center [1006, 86] width 70 height 15
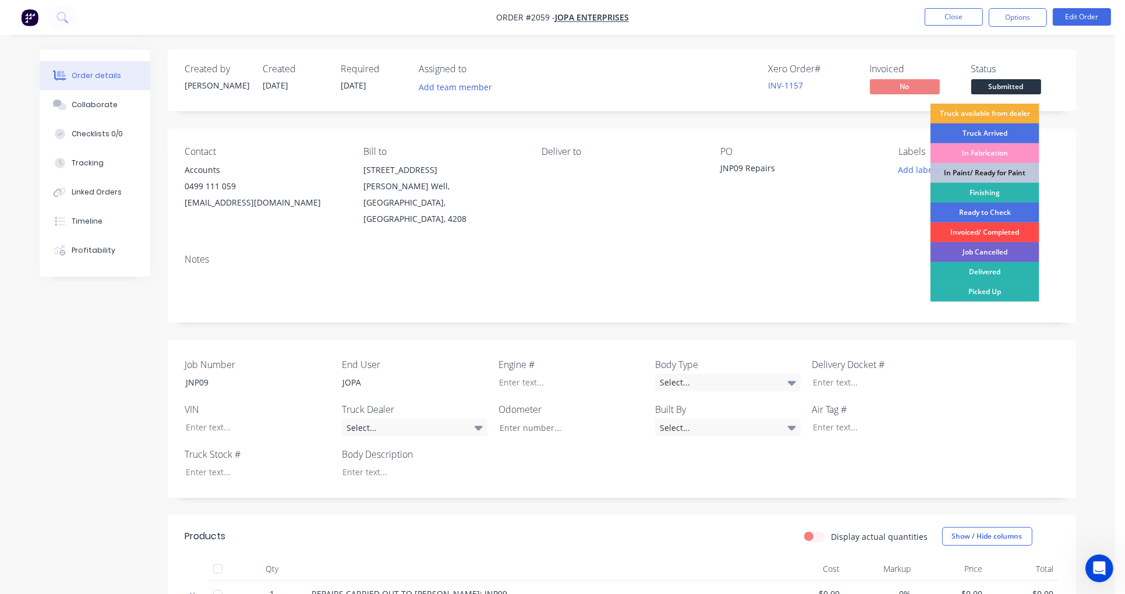
click at [994, 235] on div "Invoiced/ Completed" at bounding box center [985, 232] width 109 height 20
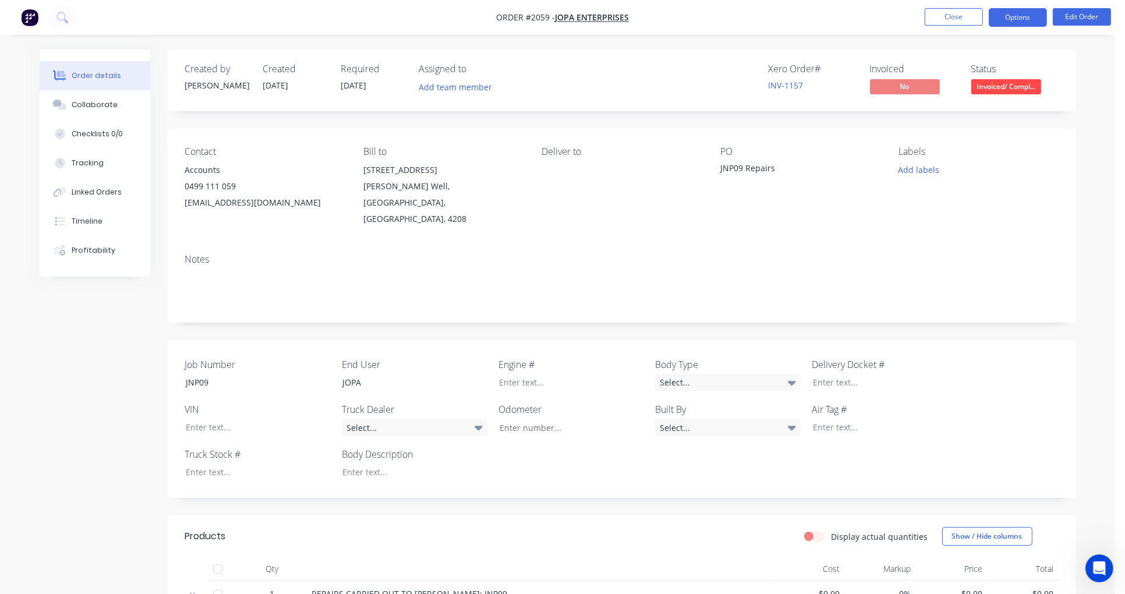
click at [1014, 14] on button "Options" at bounding box center [1018, 17] width 58 height 19
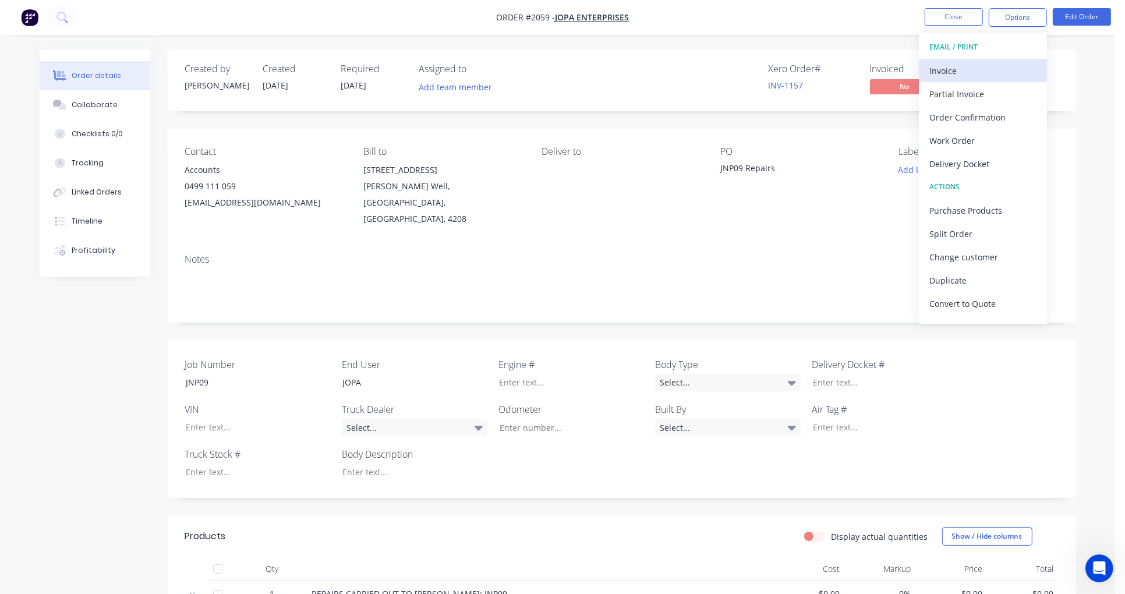
click at [967, 68] on div "Invoice" at bounding box center [982, 70] width 107 height 17
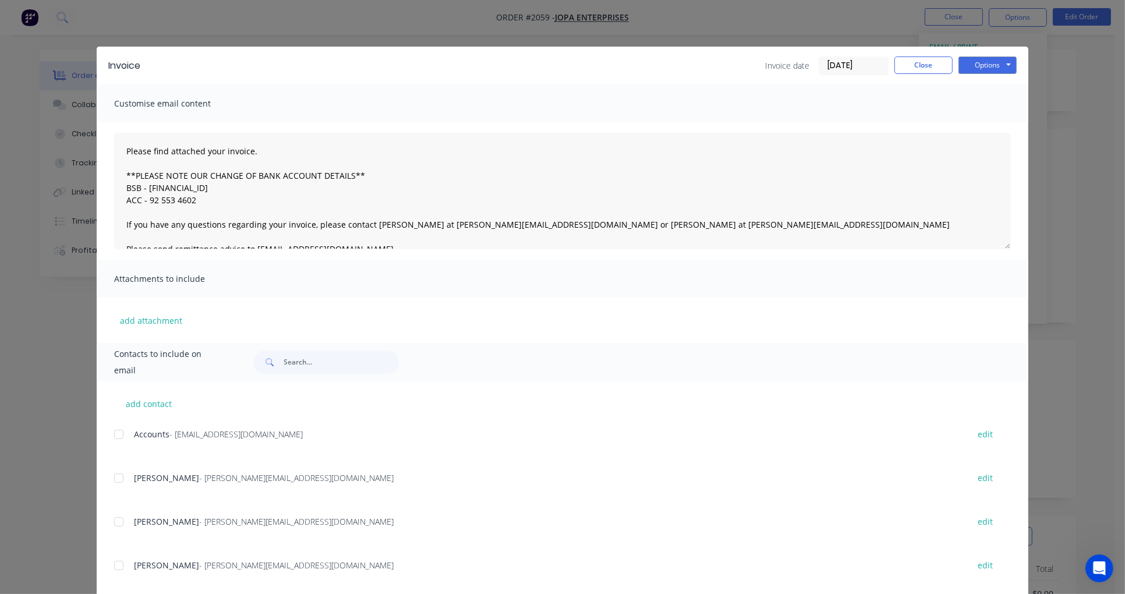
click at [112, 434] on div at bounding box center [118, 434] width 23 height 23
click at [975, 63] on button "Options" at bounding box center [988, 64] width 58 height 17
click at [1006, 122] on button "Email" at bounding box center [996, 124] width 75 height 19
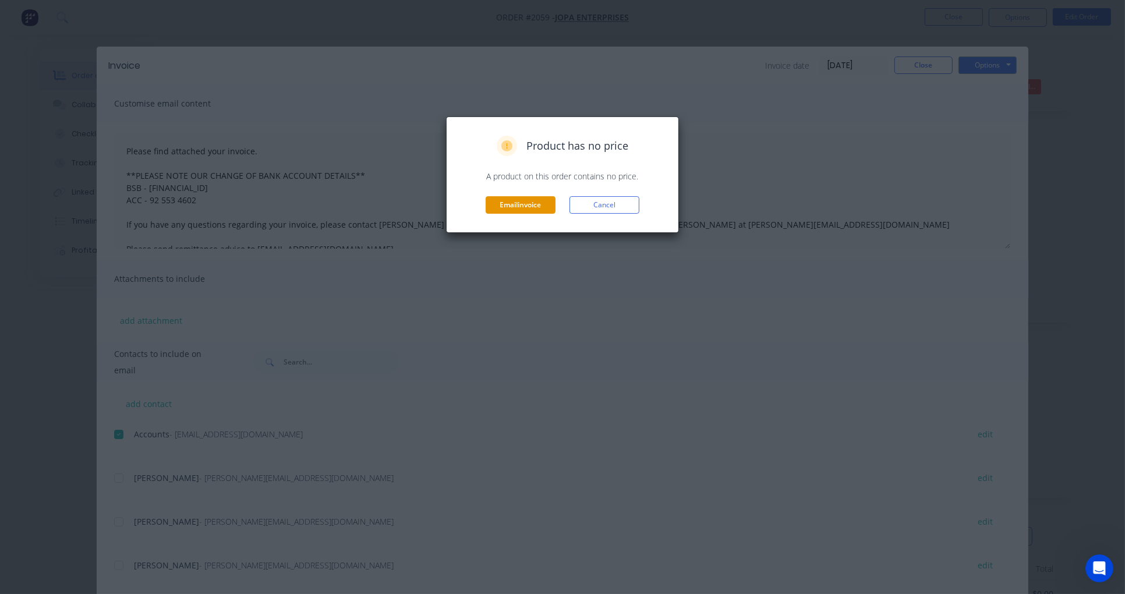
click at [517, 206] on button "Email invoice" at bounding box center [521, 204] width 70 height 17
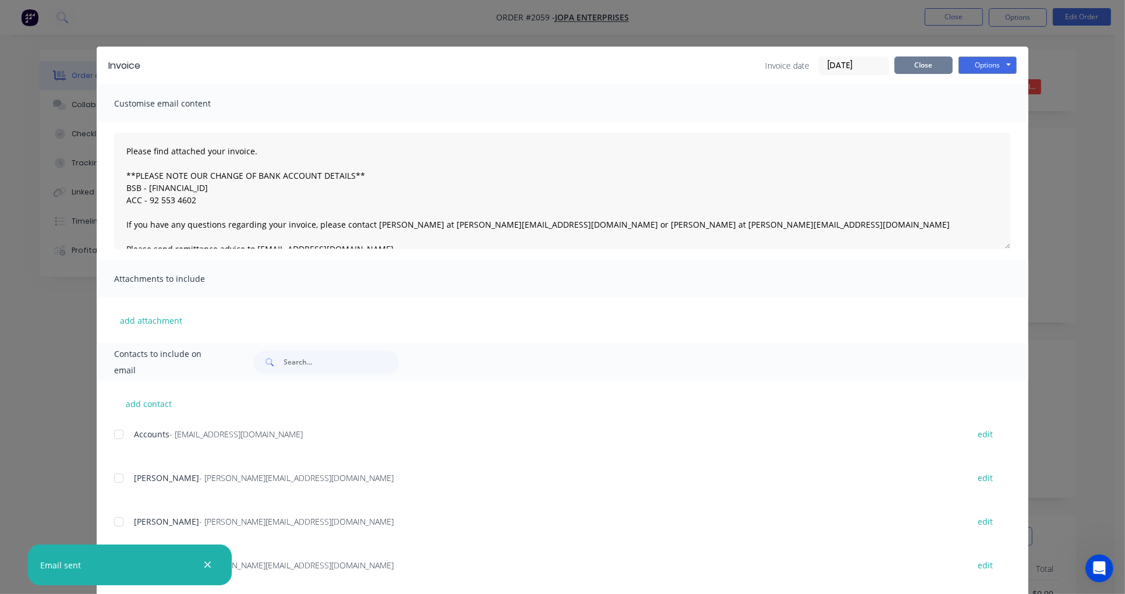
click at [918, 66] on button "Close" at bounding box center [924, 64] width 58 height 17
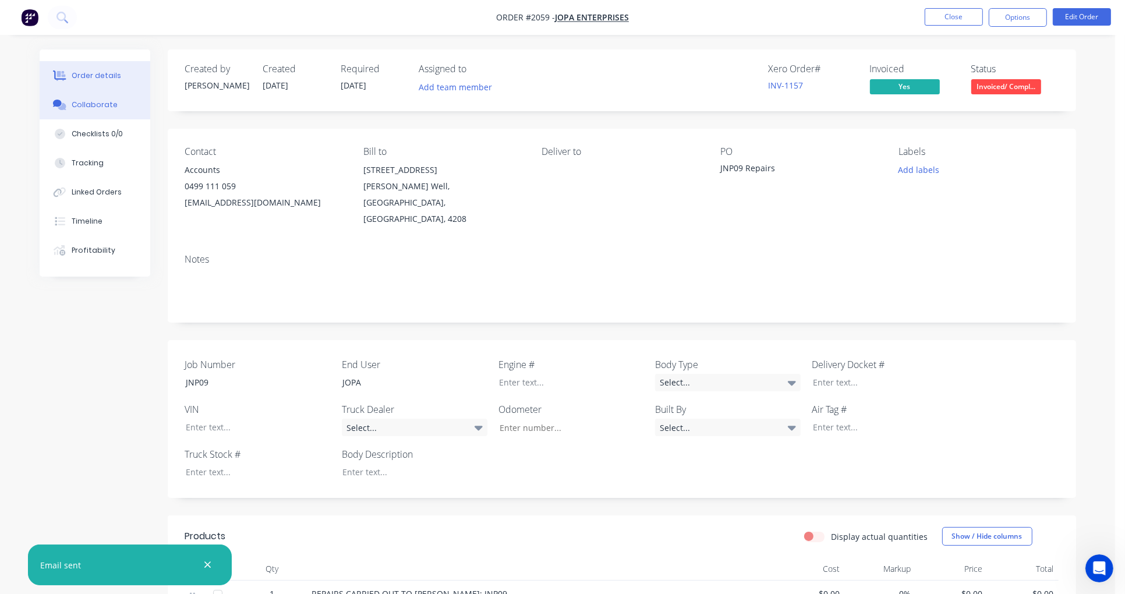
click at [83, 107] on div "Collaborate" at bounding box center [95, 105] width 46 height 10
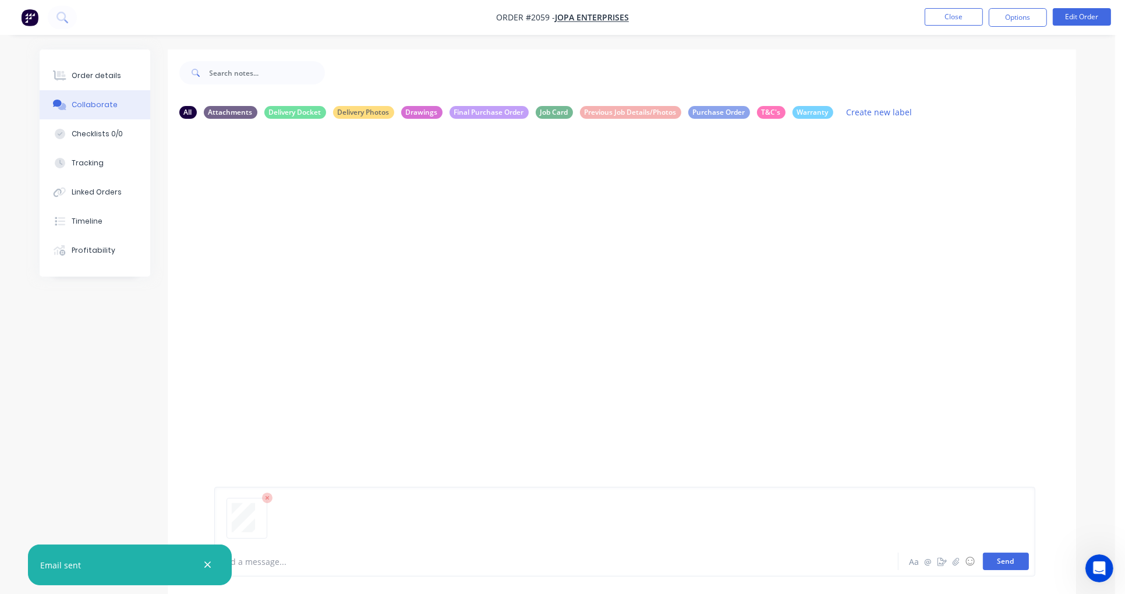
click at [1005, 560] on button "Send" at bounding box center [1006, 561] width 46 height 17
click at [101, 75] on div "Order details" at bounding box center [97, 75] width 50 height 10
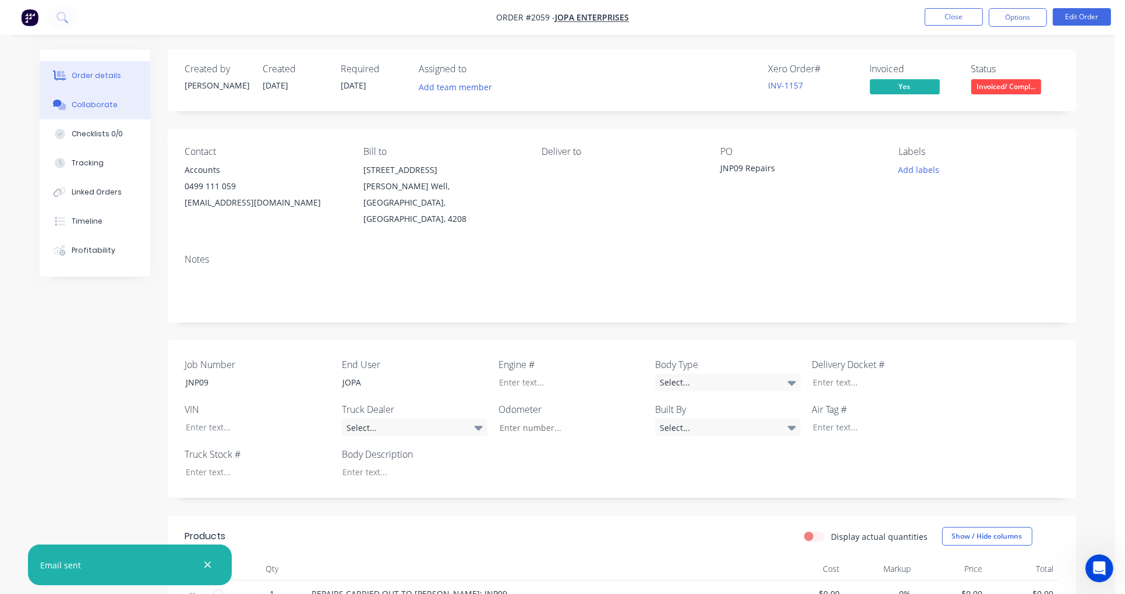
click at [101, 105] on div "Collaborate" at bounding box center [95, 105] width 46 height 10
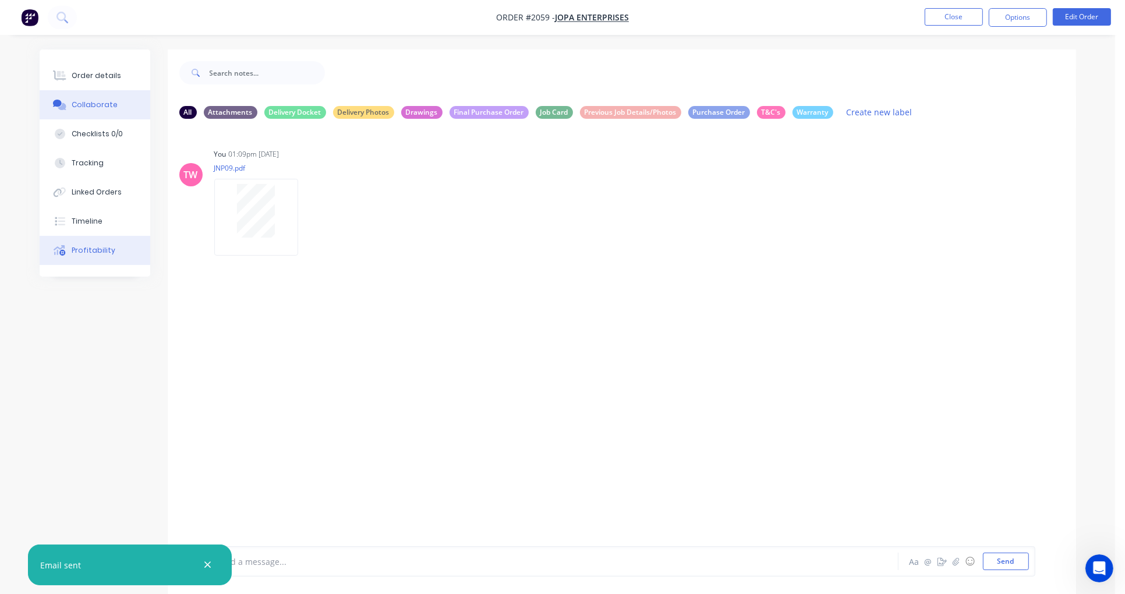
click at [86, 253] on div "Profitability" at bounding box center [94, 250] width 44 height 10
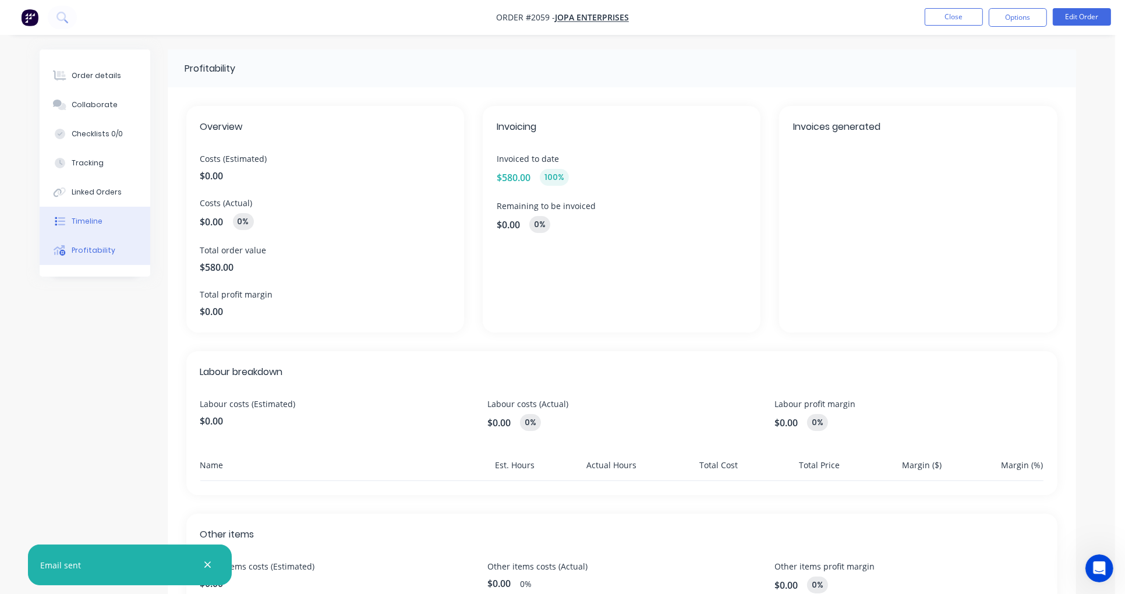
click at [85, 225] on div "Timeline" at bounding box center [87, 221] width 31 height 10
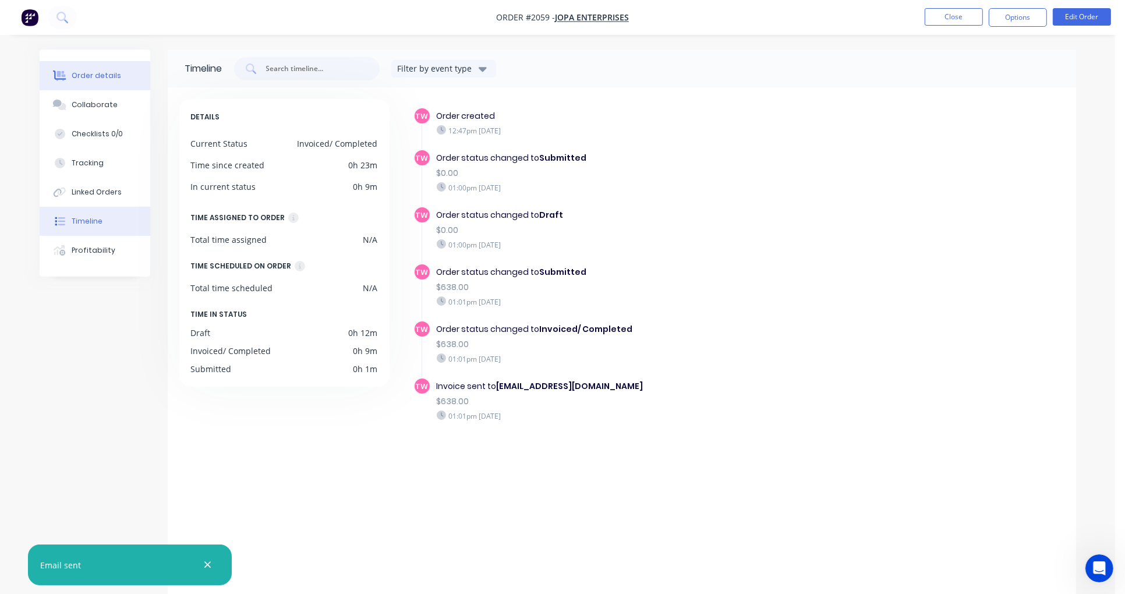
click at [76, 72] on div "Order details" at bounding box center [97, 75] width 50 height 10
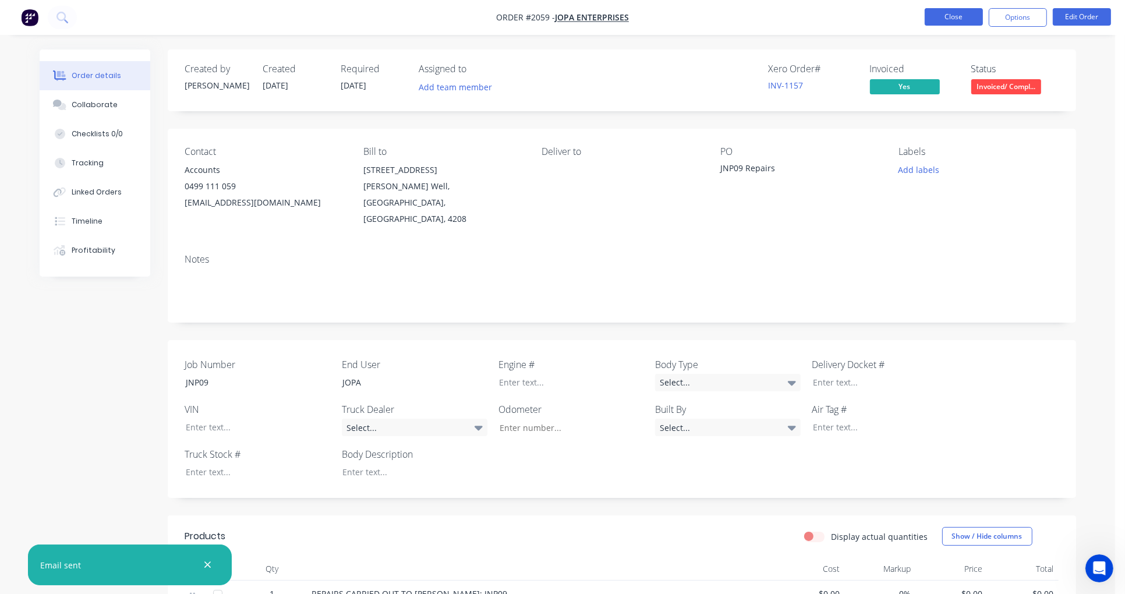
click at [954, 20] on button "Close" at bounding box center [954, 16] width 58 height 17
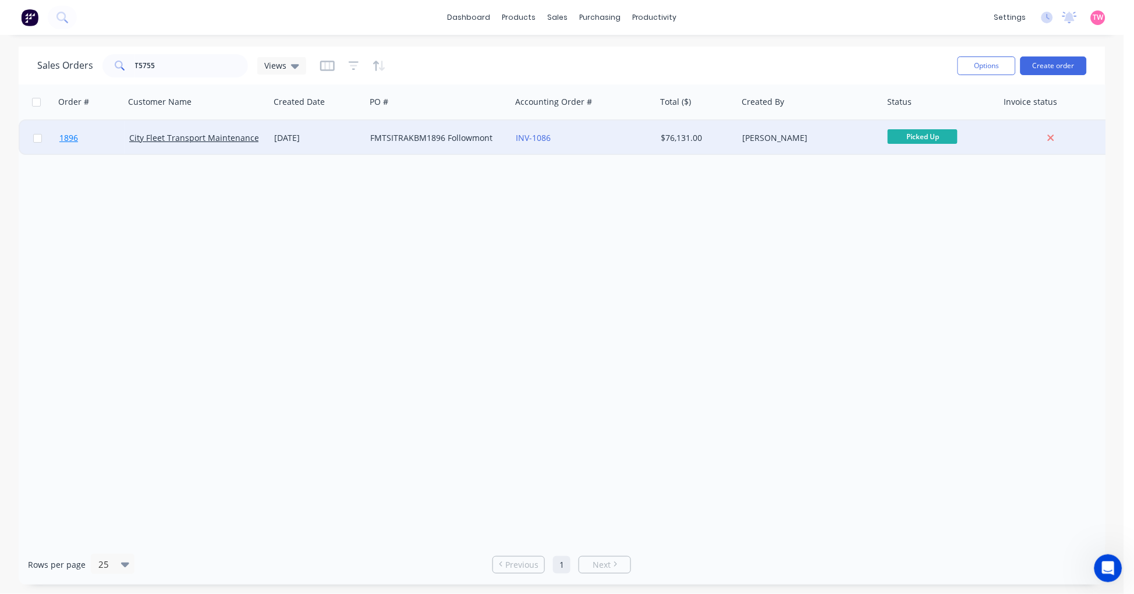
click at [111, 139] on link "1896" at bounding box center [94, 138] width 70 height 35
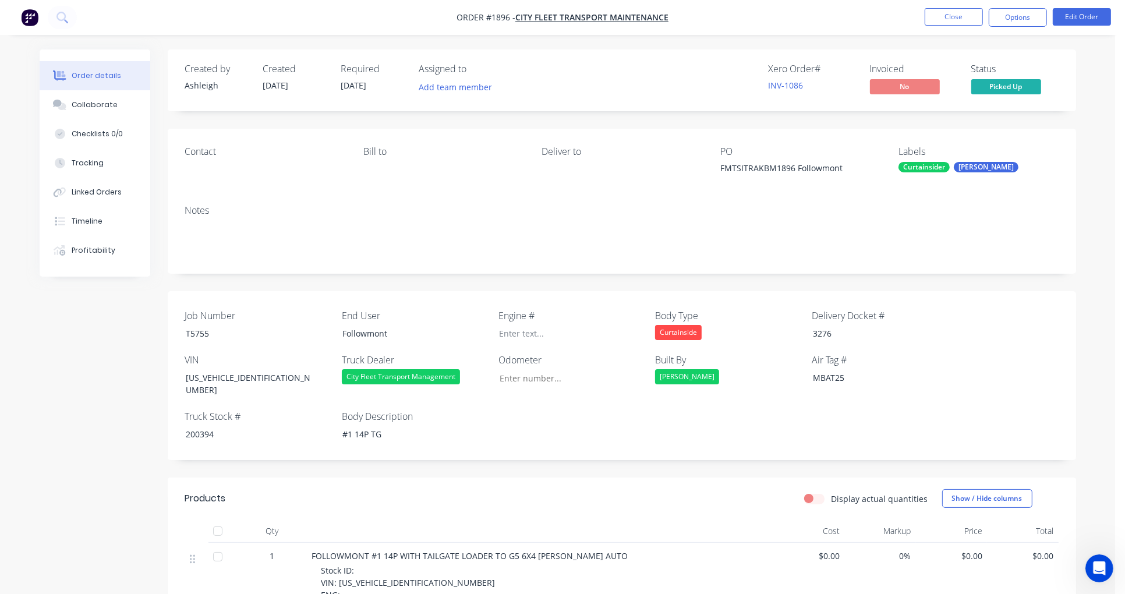
click at [97, 89] on button "Order details" at bounding box center [95, 75] width 111 height 29
click at [90, 106] on div "Collaborate" at bounding box center [95, 105] width 46 height 10
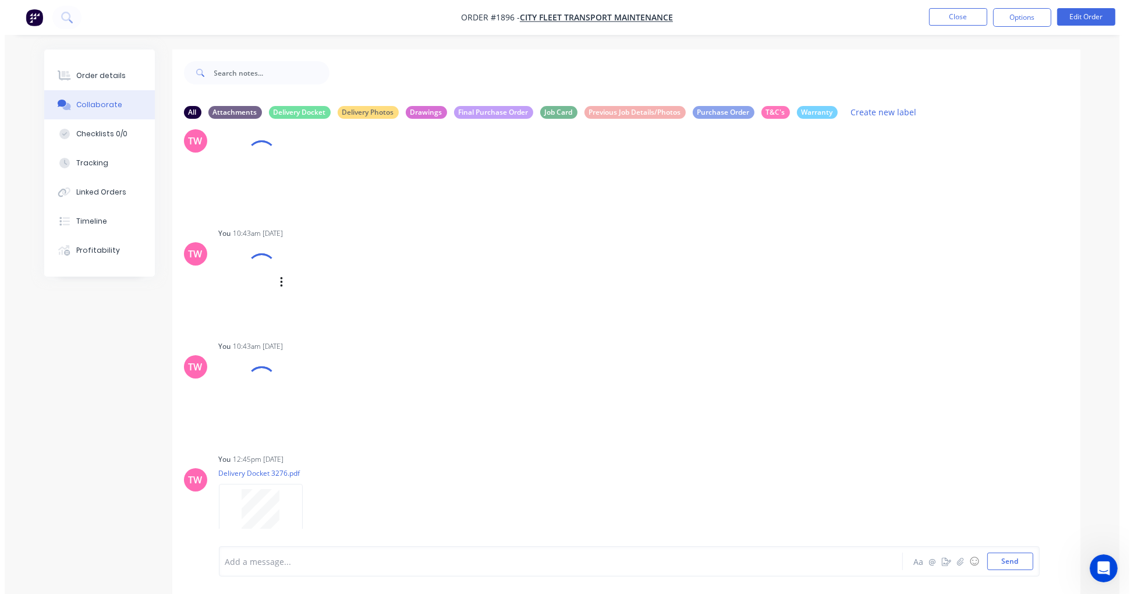
scroll to position [1765, 0]
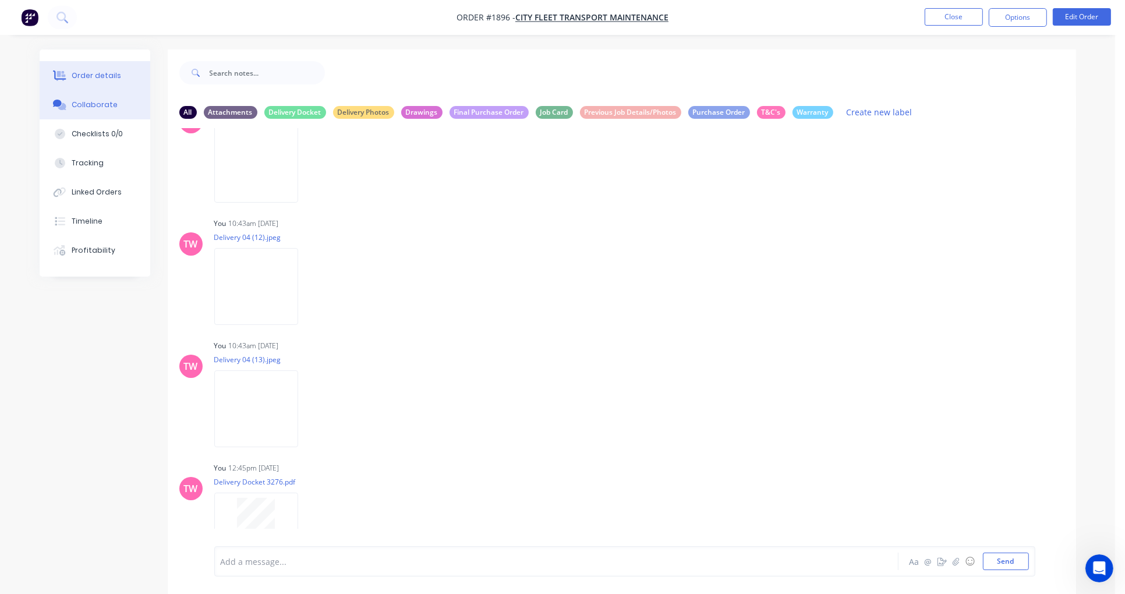
click at [85, 79] on div "Order details" at bounding box center [97, 75] width 50 height 10
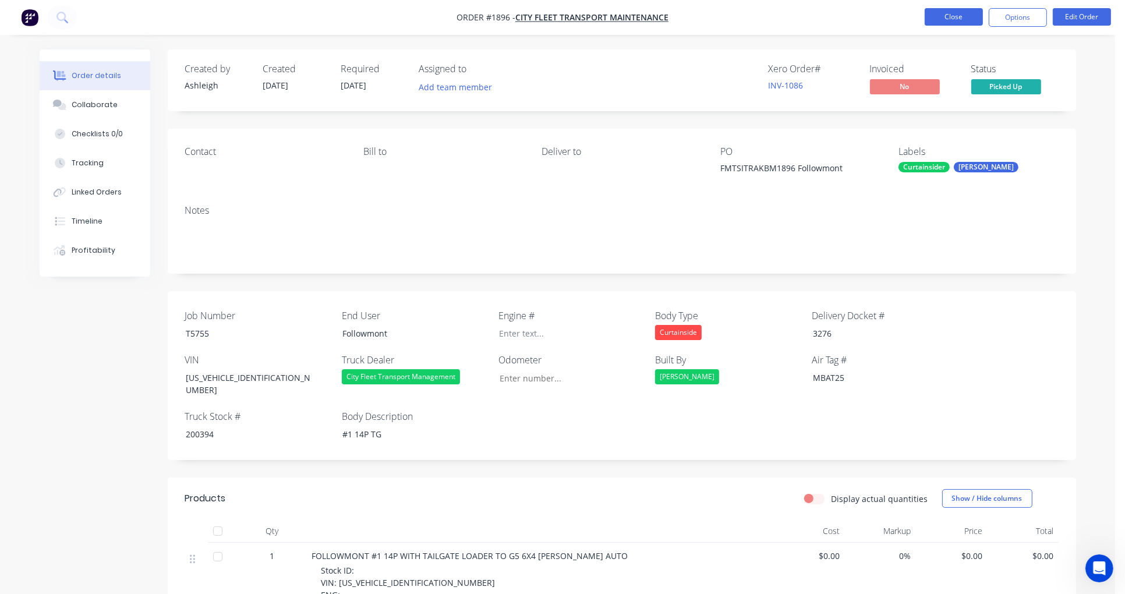
click at [956, 13] on button "Close" at bounding box center [954, 16] width 58 height 17
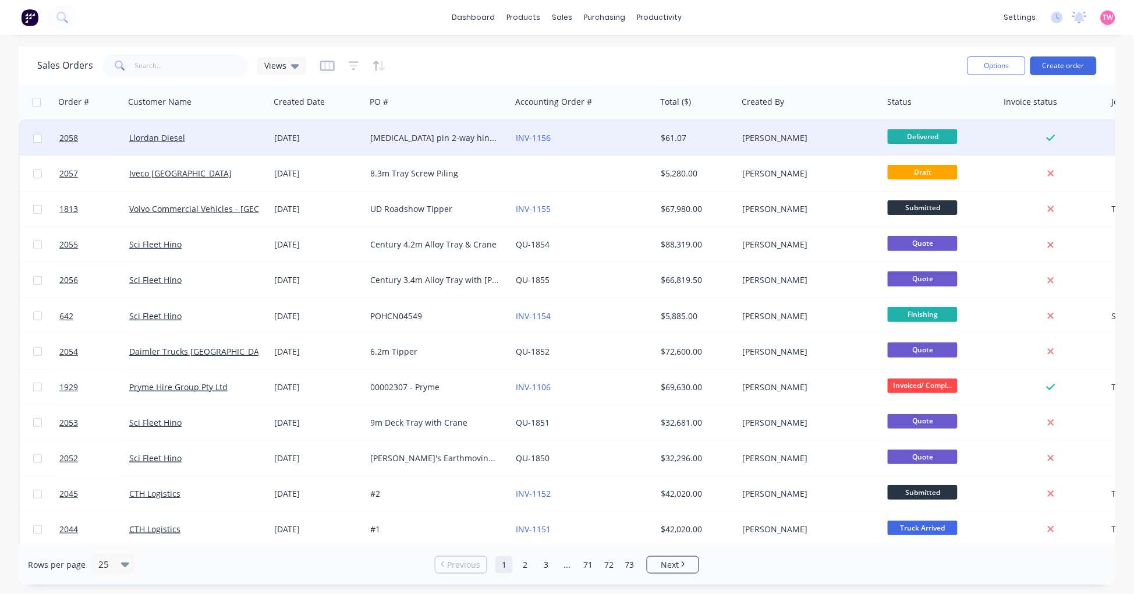
click at [218, 137] on div "Llordan Diesel" at bounding box center [193, 138] width 129 height 12
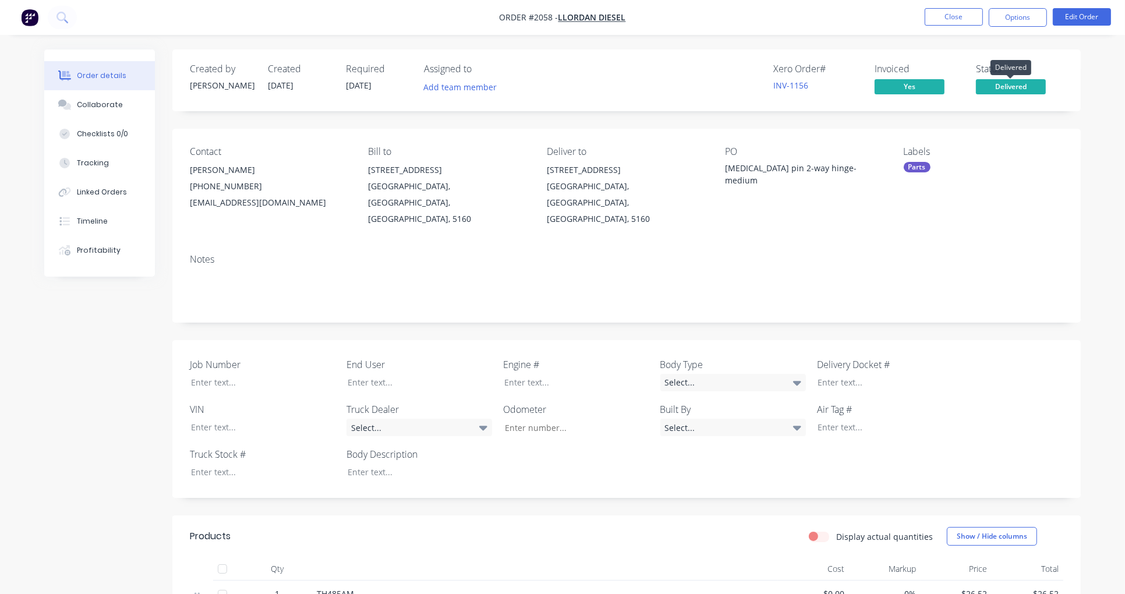
click at [1006, 90] on span "Delivered" at bounding box center [1011, 86] width 70 height 15
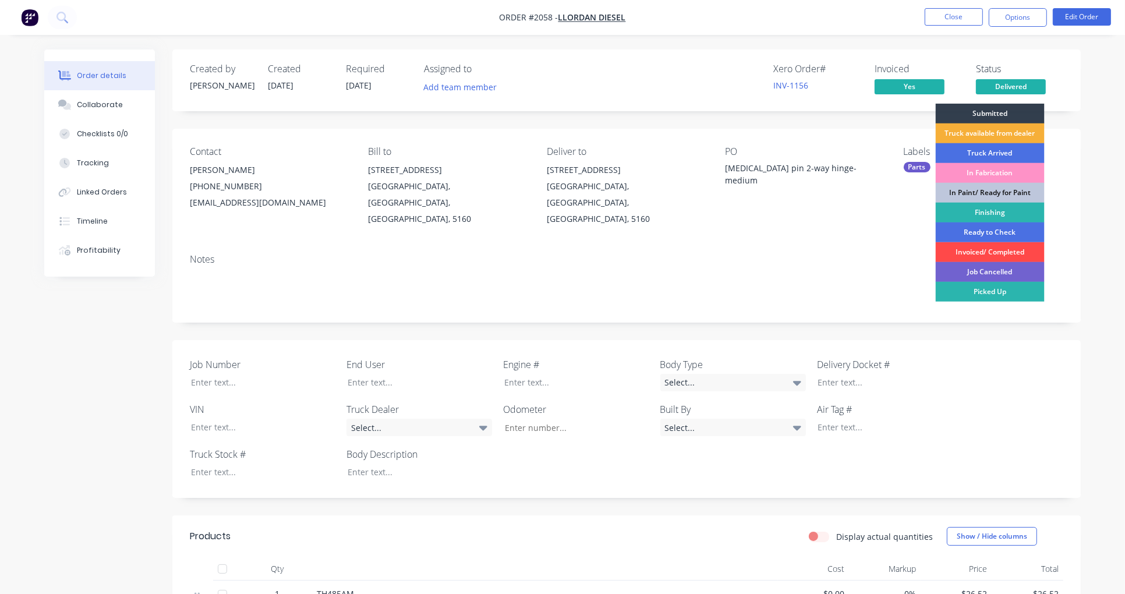
click at [992, 255] on div "Invoiced/ Completed" at bounding box center [990, 252] width 109 height 20
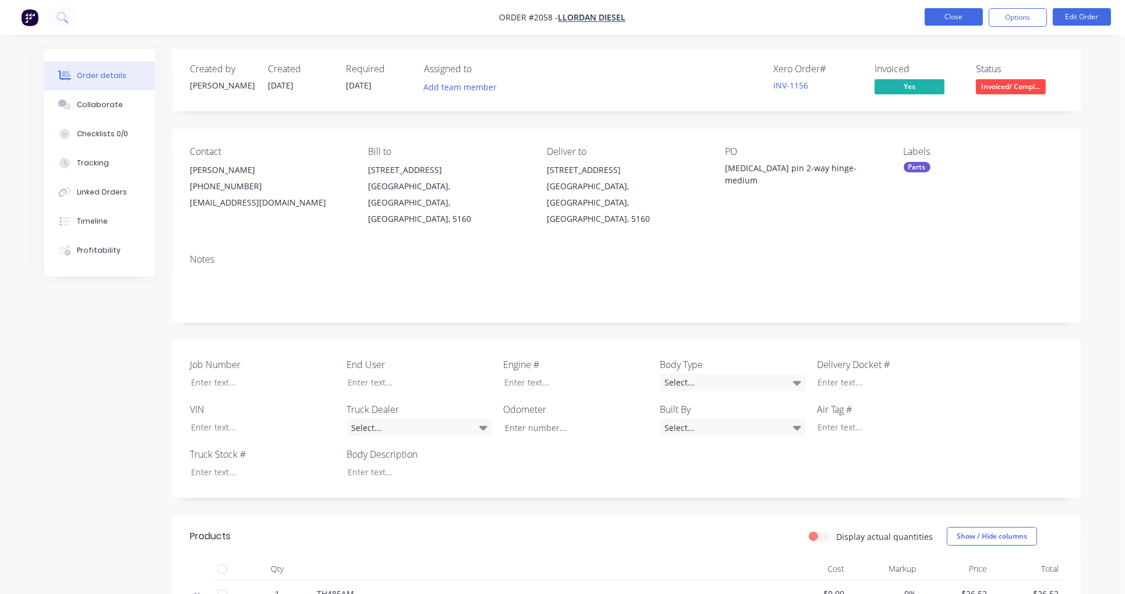
click at [970, 19] on button "Close" at bounding box center [954, 16] width 58 height 17
